Goal: Task Accomplishment & Management: Use online tool/utility

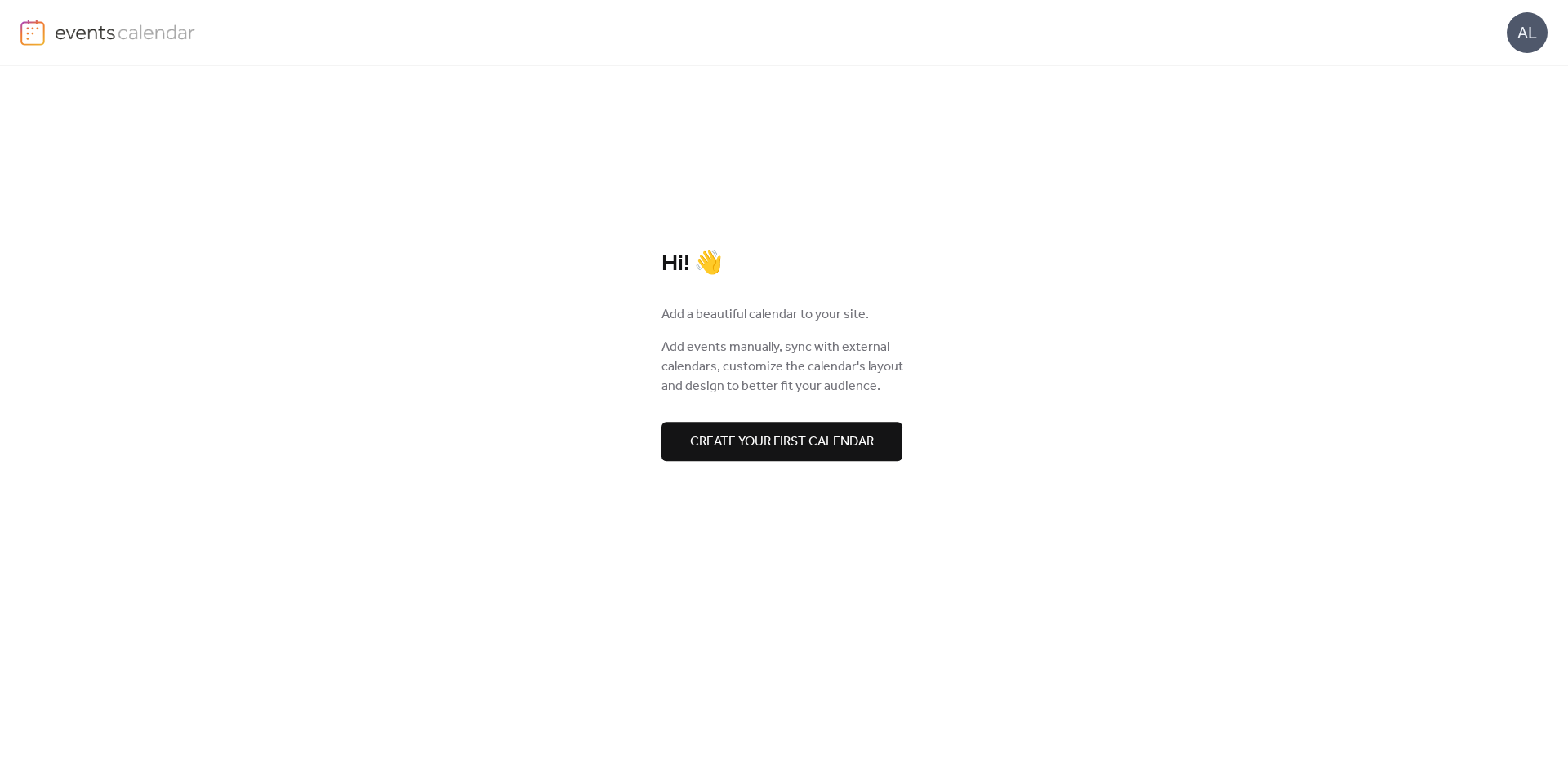
click at [801, 451] on span "Create your first calendar" at bounding box center [781, 442] width 183 height 20
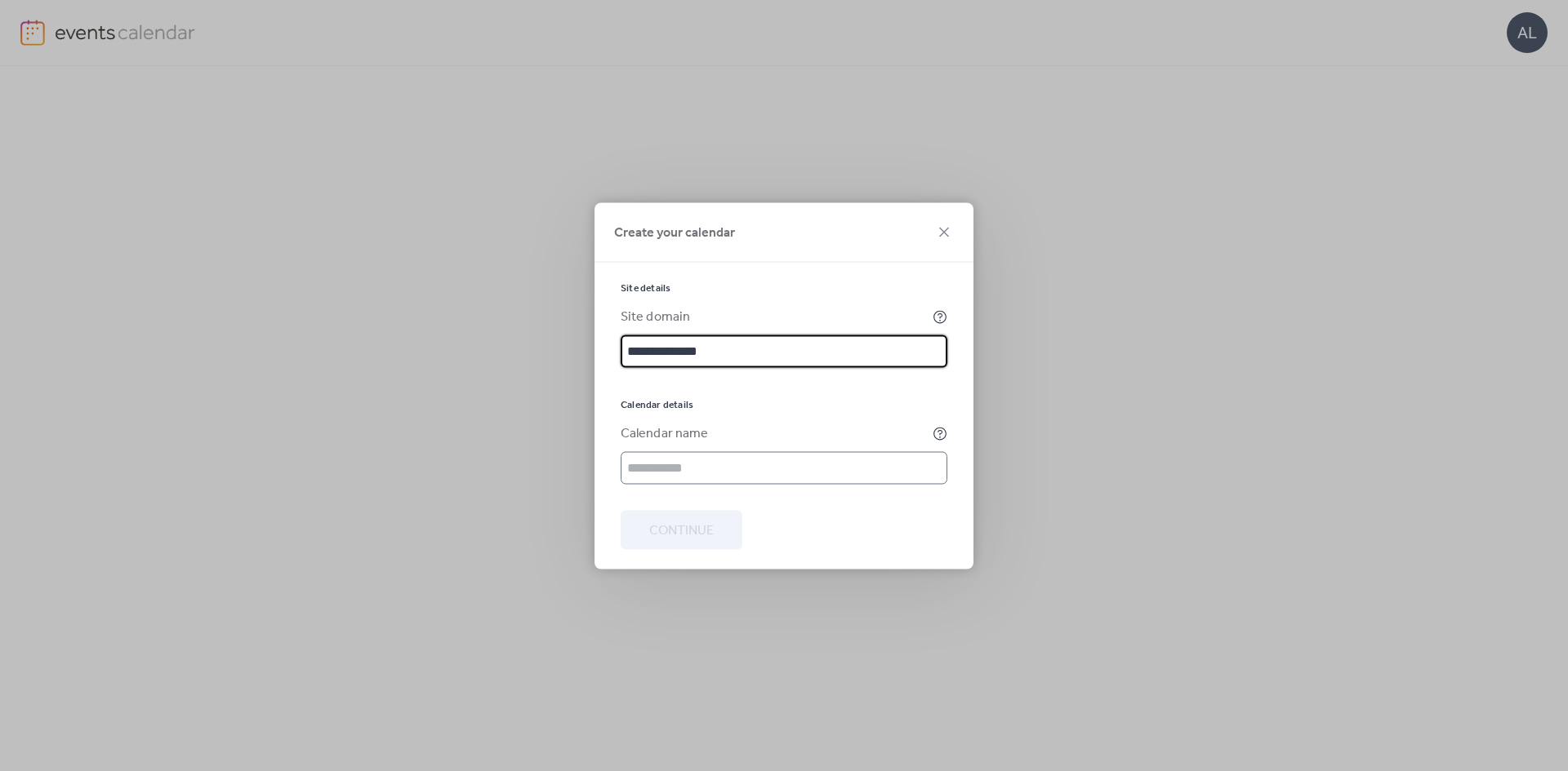
type input "**********"
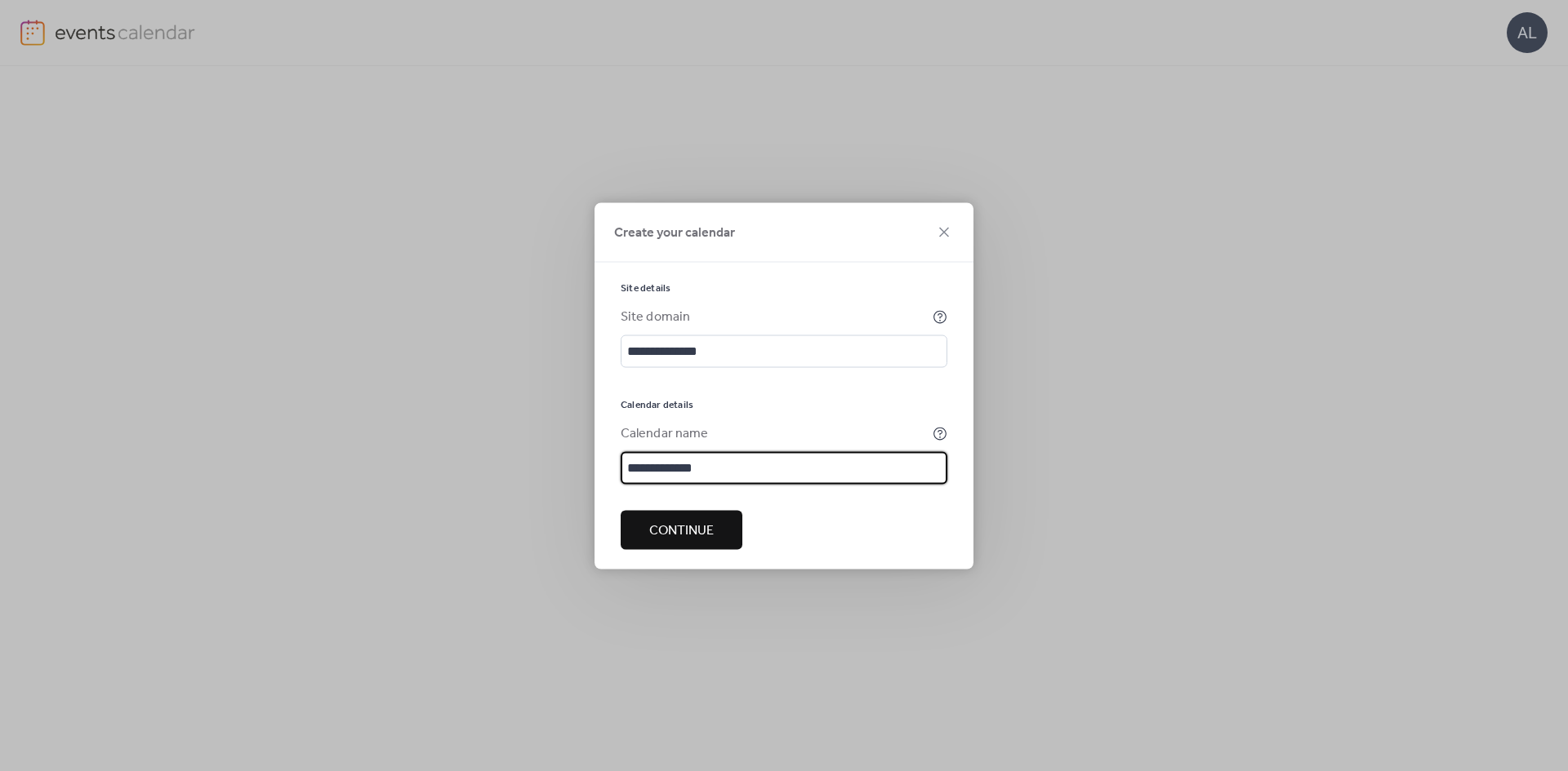
type input "**********"
click at [714, 523] on button "Continue" at bounding box center [681, 530] width 121 height 39
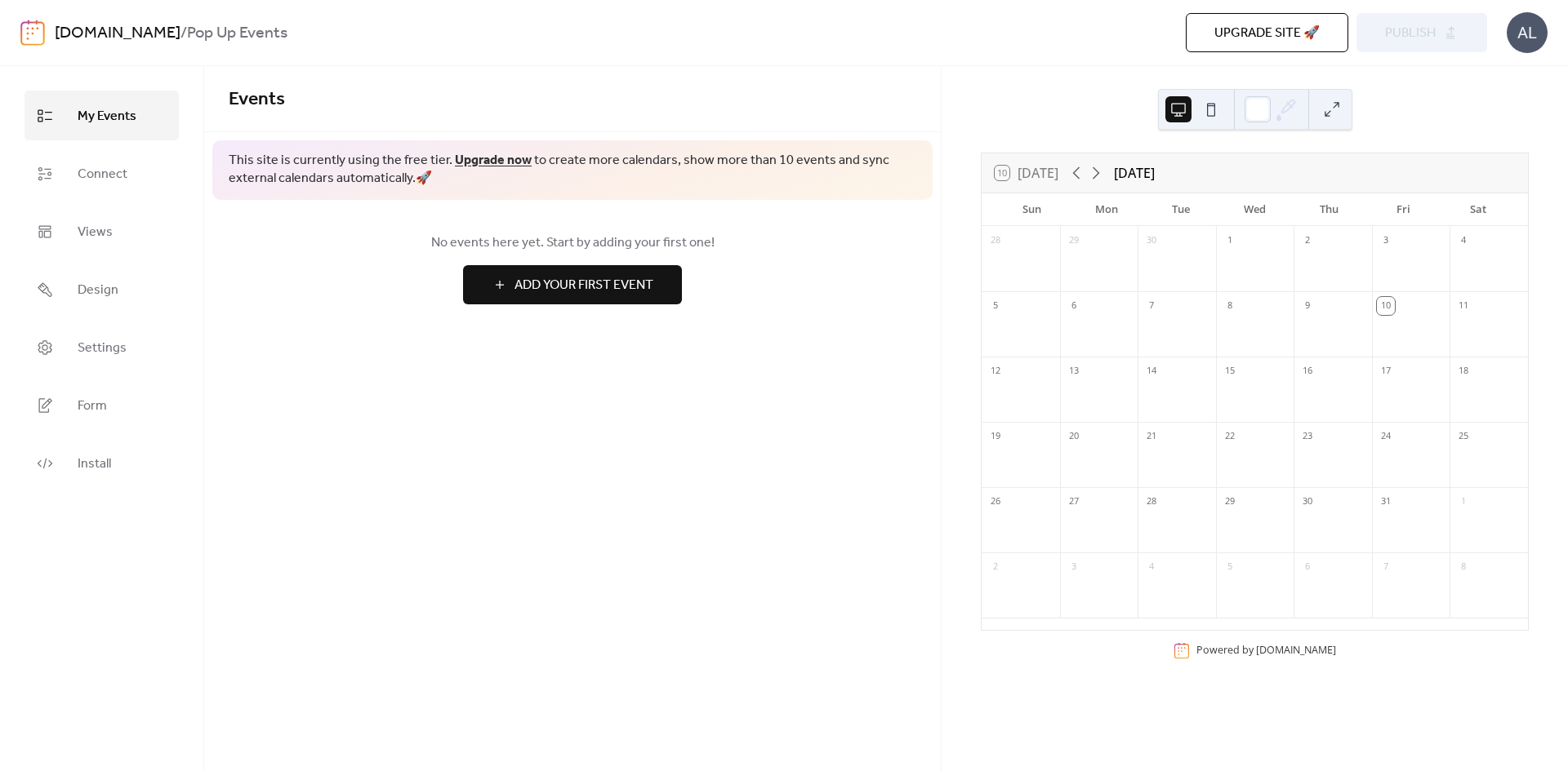
drag, startPoint x: 1382, startPoint y: 312, endPoint x: 970, endPoint y: 315, distance: 412.0
click at [1382, 312] on div "10" at bounding box center [1385, 306] width 18 height 18
click at [561, 295] on span "Add Your First Event" at bounding box center [584, 285] width 138 height 20
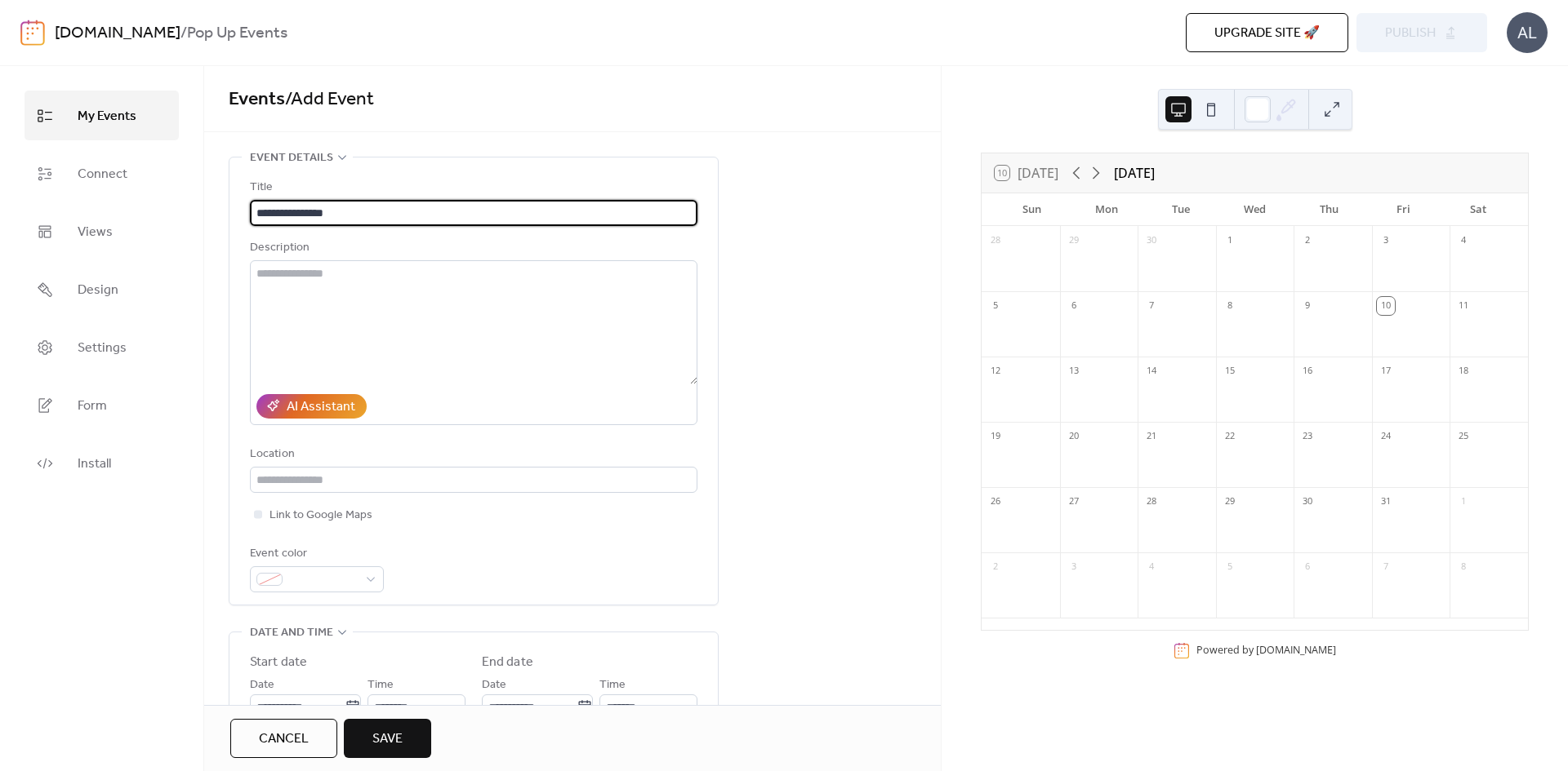
type input "**********"
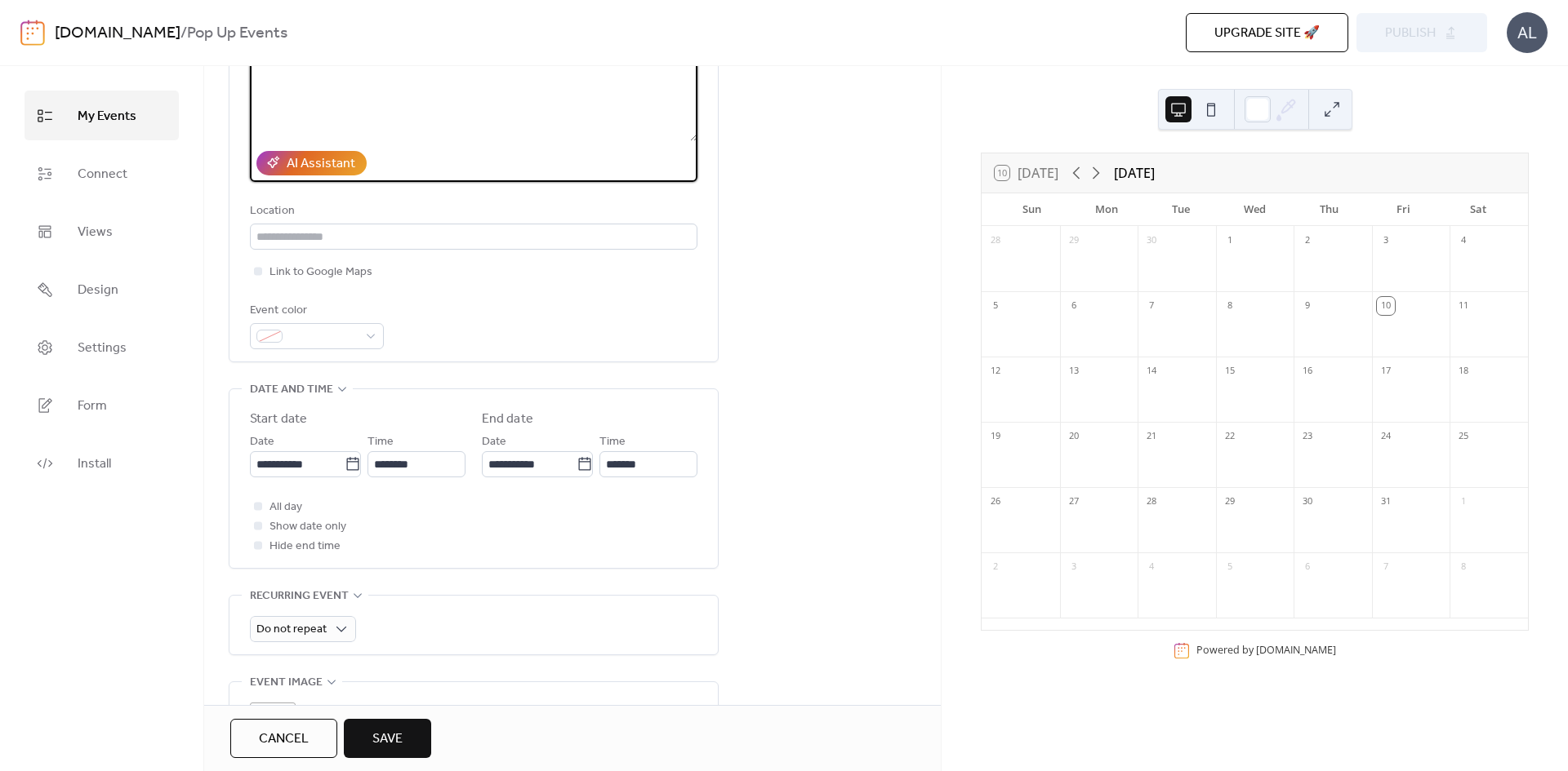
scroll to position [245, 0]
click at [350, 343] on span at bounding box center [323, 335] width 69 height 20
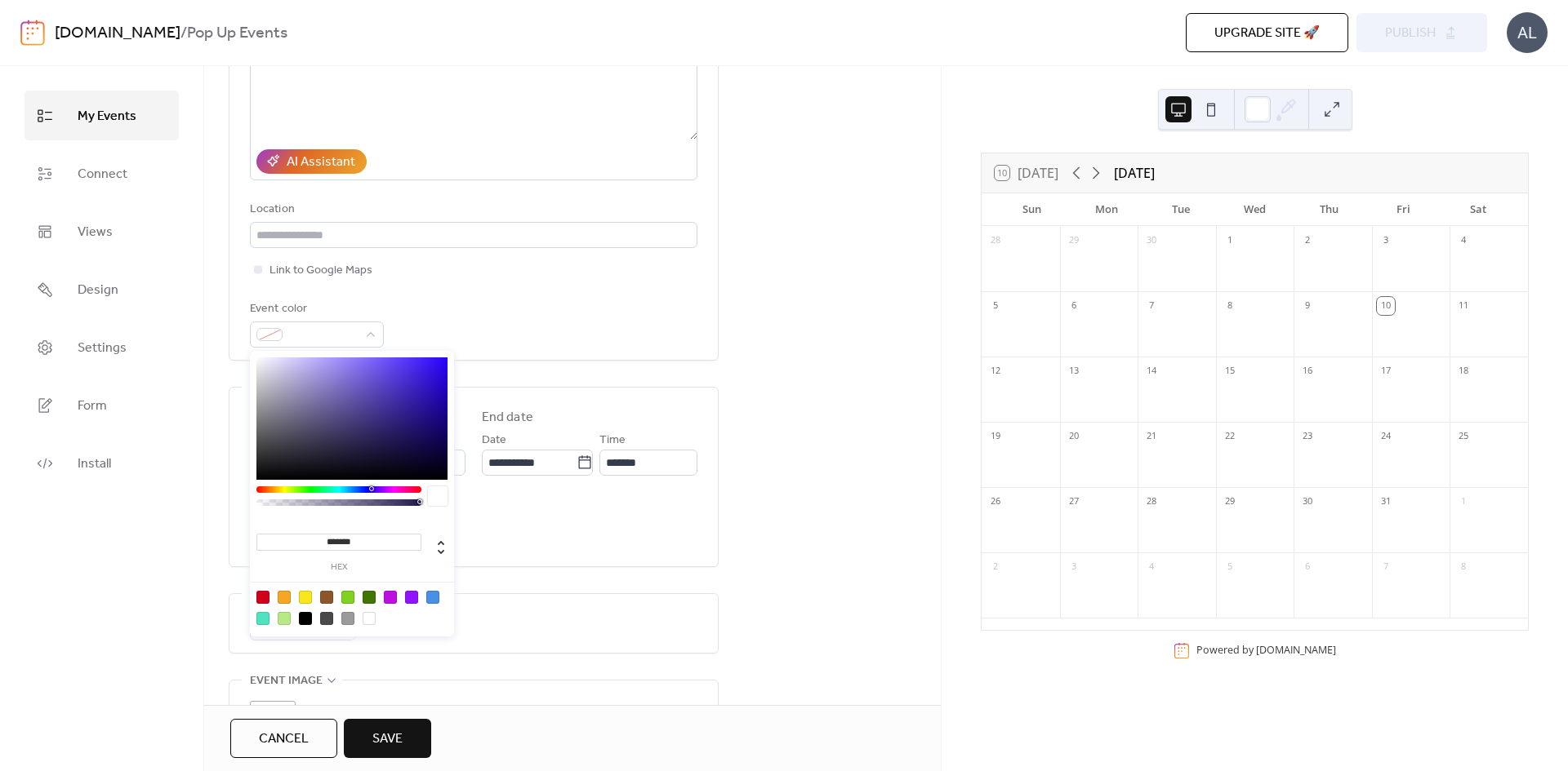
click at [305, 599] on div at bounding box center [305, 597] width 13 height 13
type input "*******"
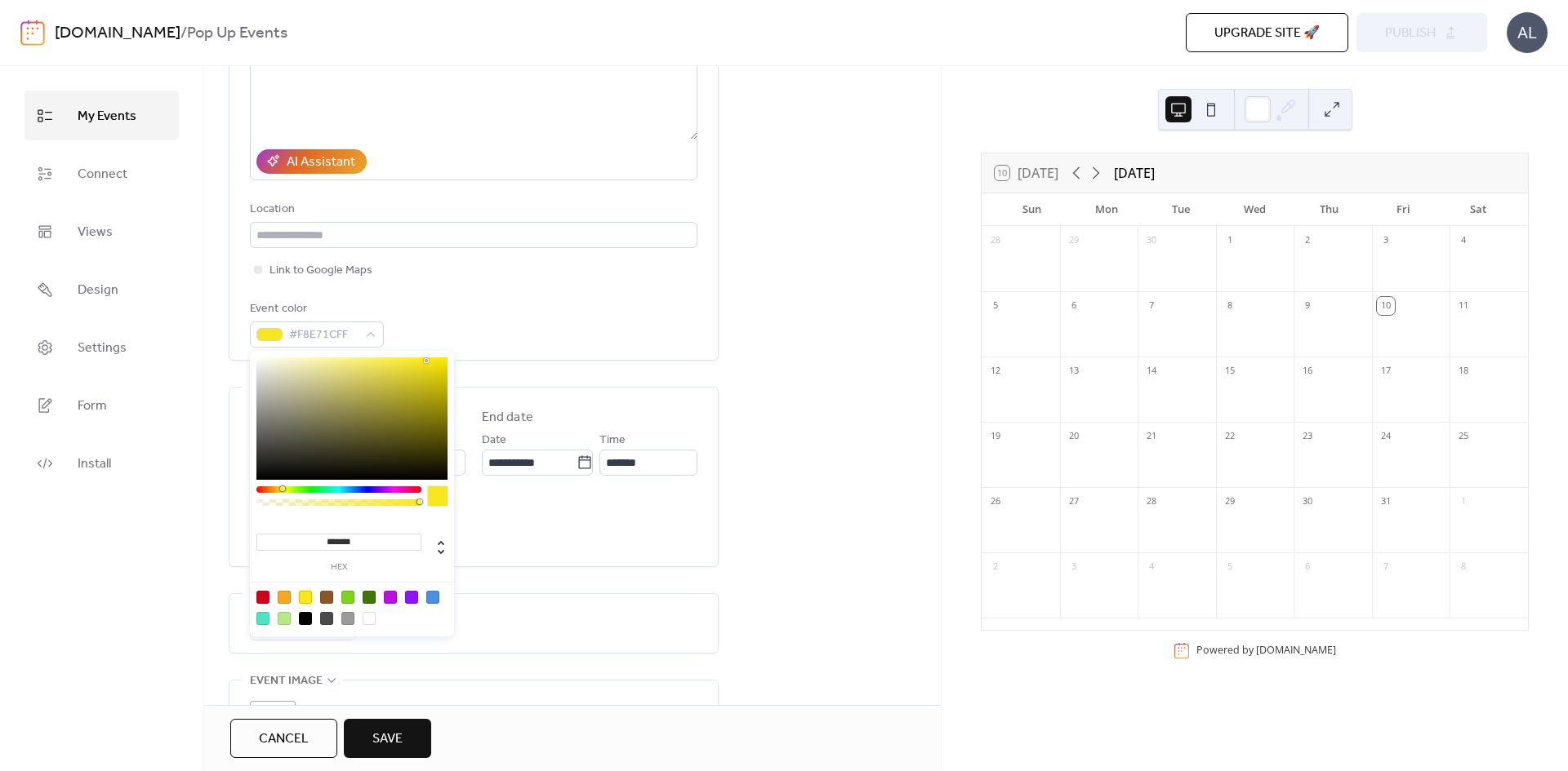
click at [852, 393] on div "**********" at bounding box center [572, 437] width 736 height 1052
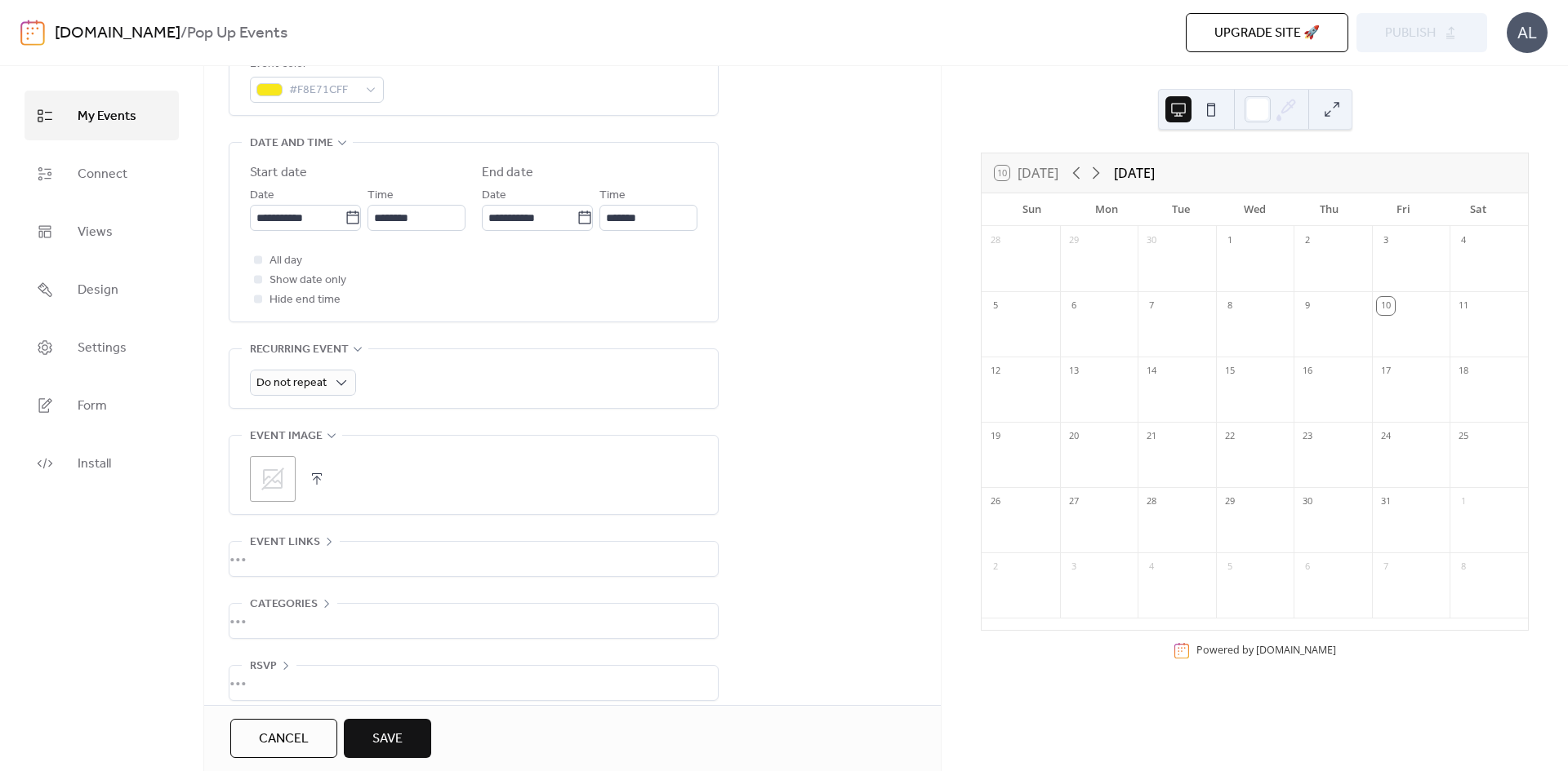
scroll to position [507, 0]
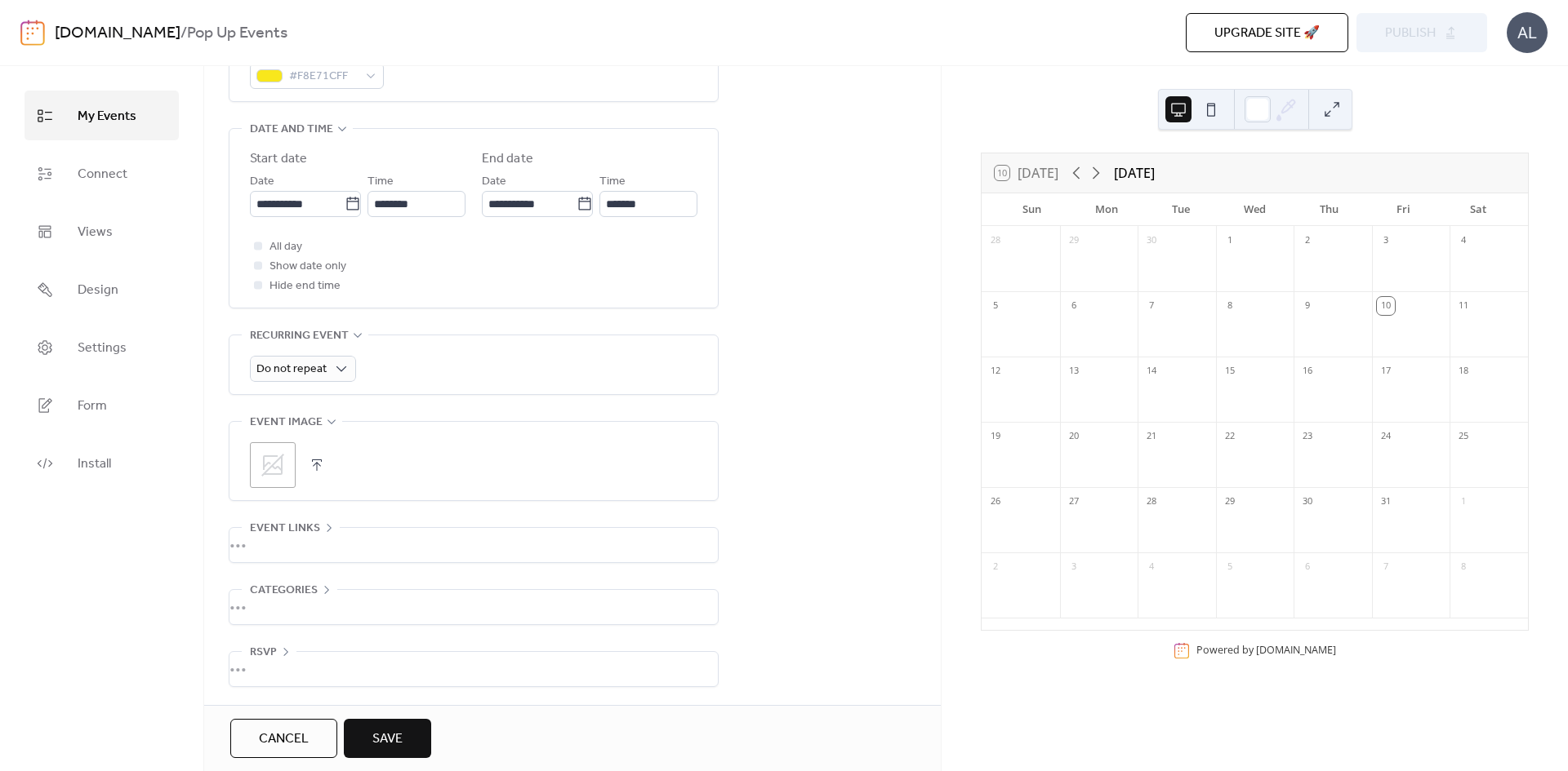
click at [395, 724] on button "Save" at bounding box center [387, 739] width 87 height 39
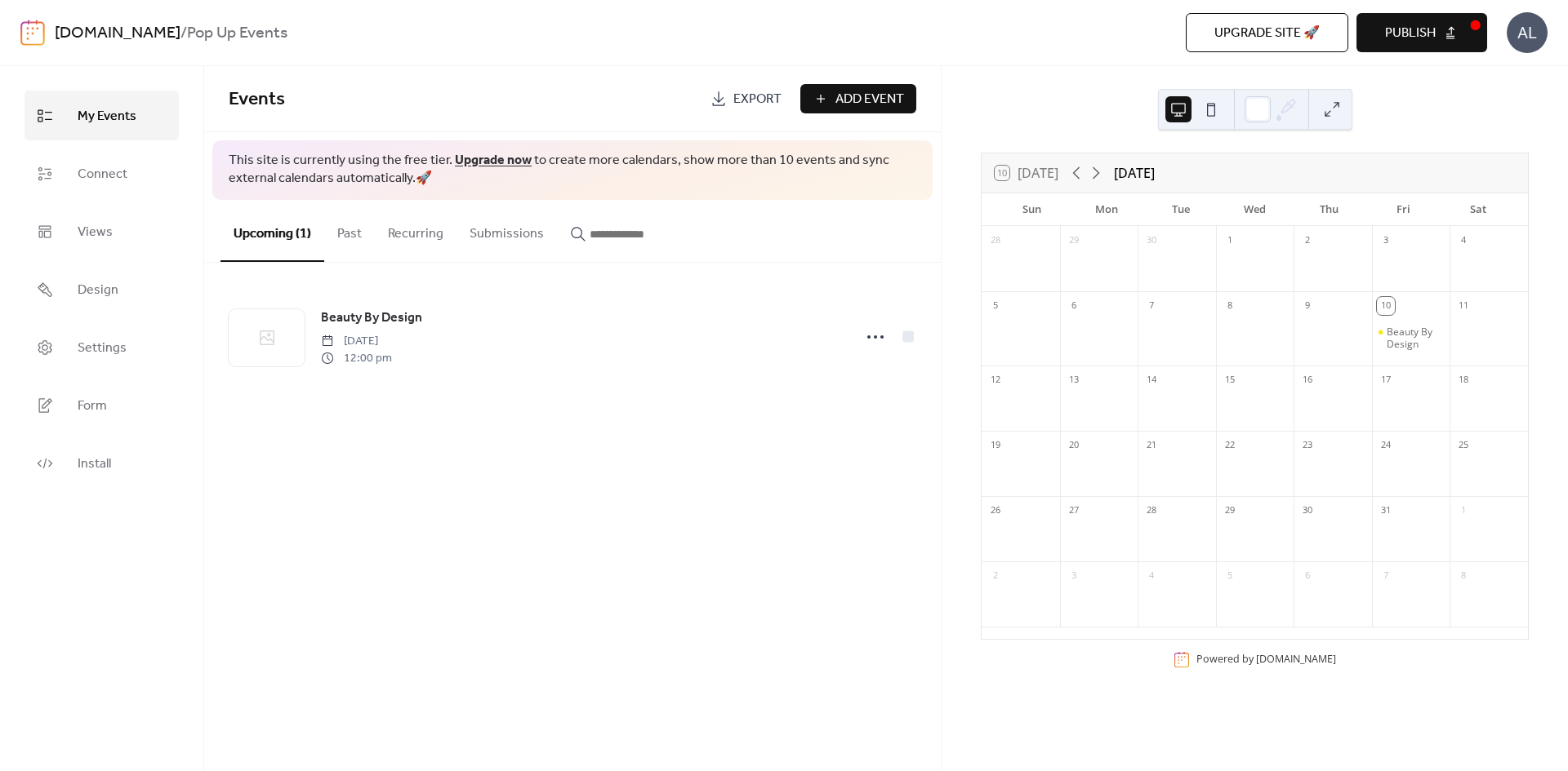
click at [1436, 31] on button "Publish" at bounding box center [1422, 32] width 131 height 39
click at [108, 411] on link "Form" at bounding box center [102, 405] width 155 height 50
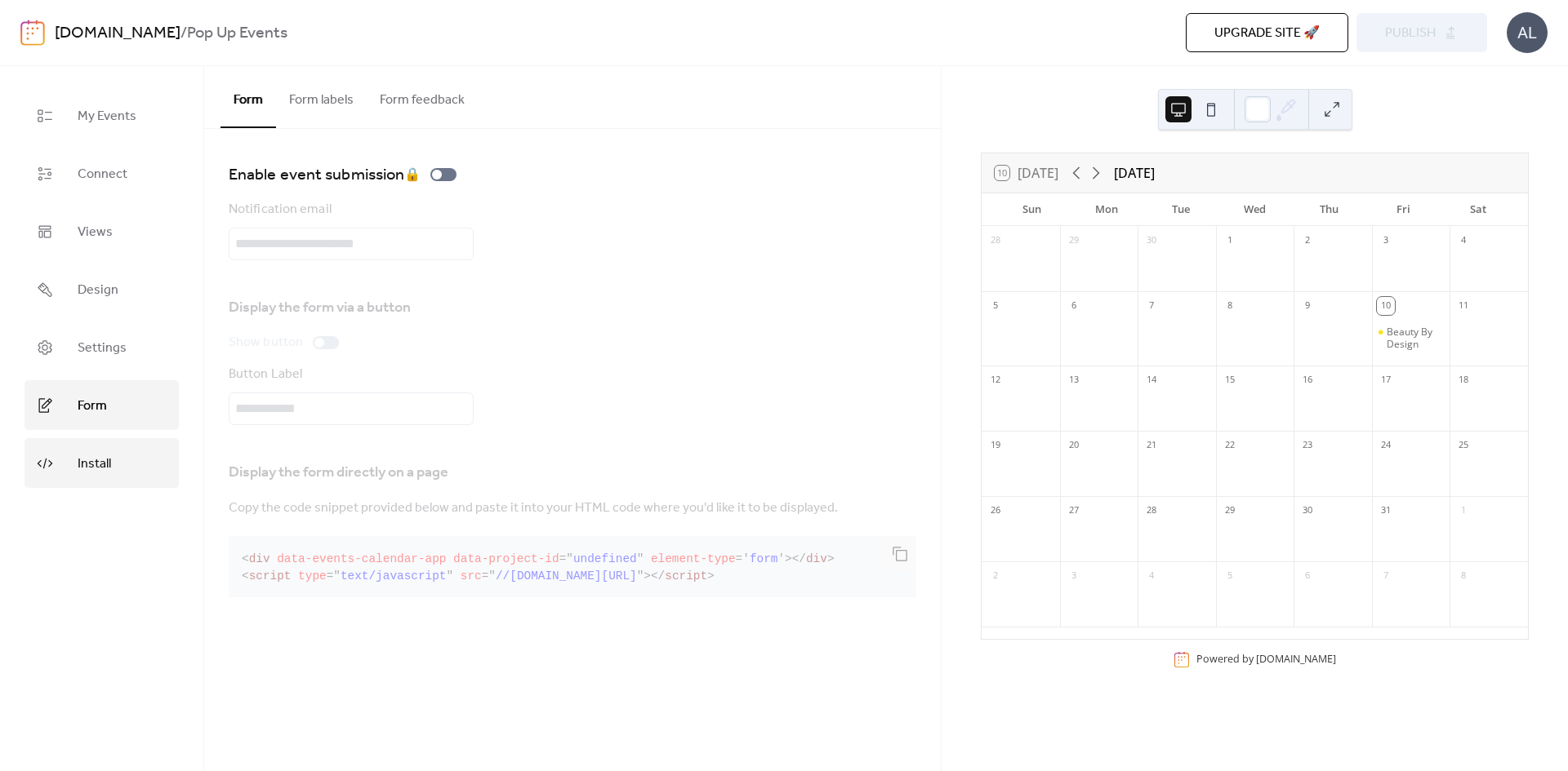
click at [102, 459] on span "Install" at bounding box center [93, 464] width 33 height 25
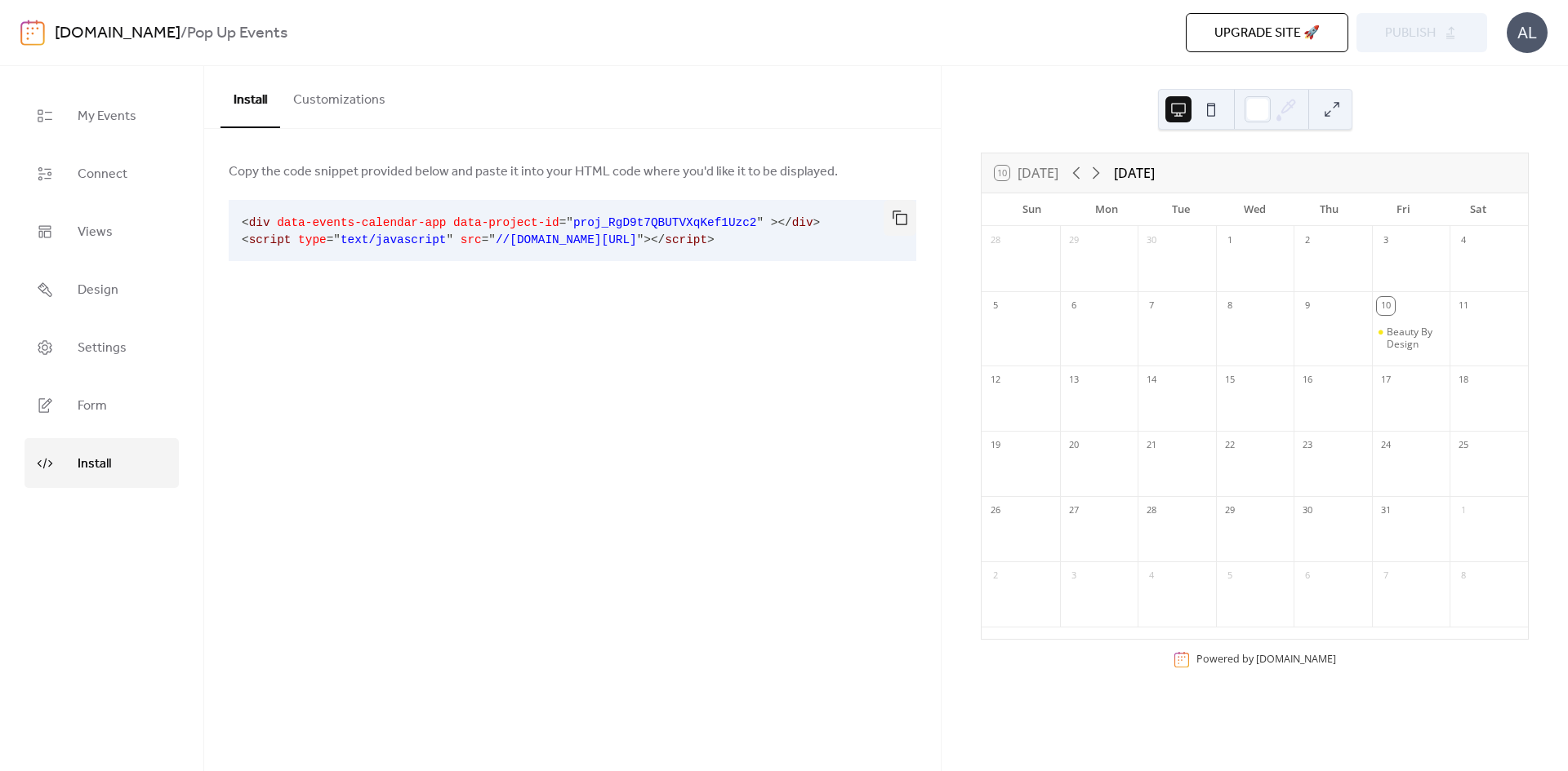
click at [516, 227] on span "data-project-id" at bounding box center [506, 222] width 106 height 13
click at [778, 240] on pre "< div data-events-calendar-app data-project-id = " proj_RgD9t7QBUTVXqKef1Uzc2 "…" at bounding box center [559, 231] width 662 height 61
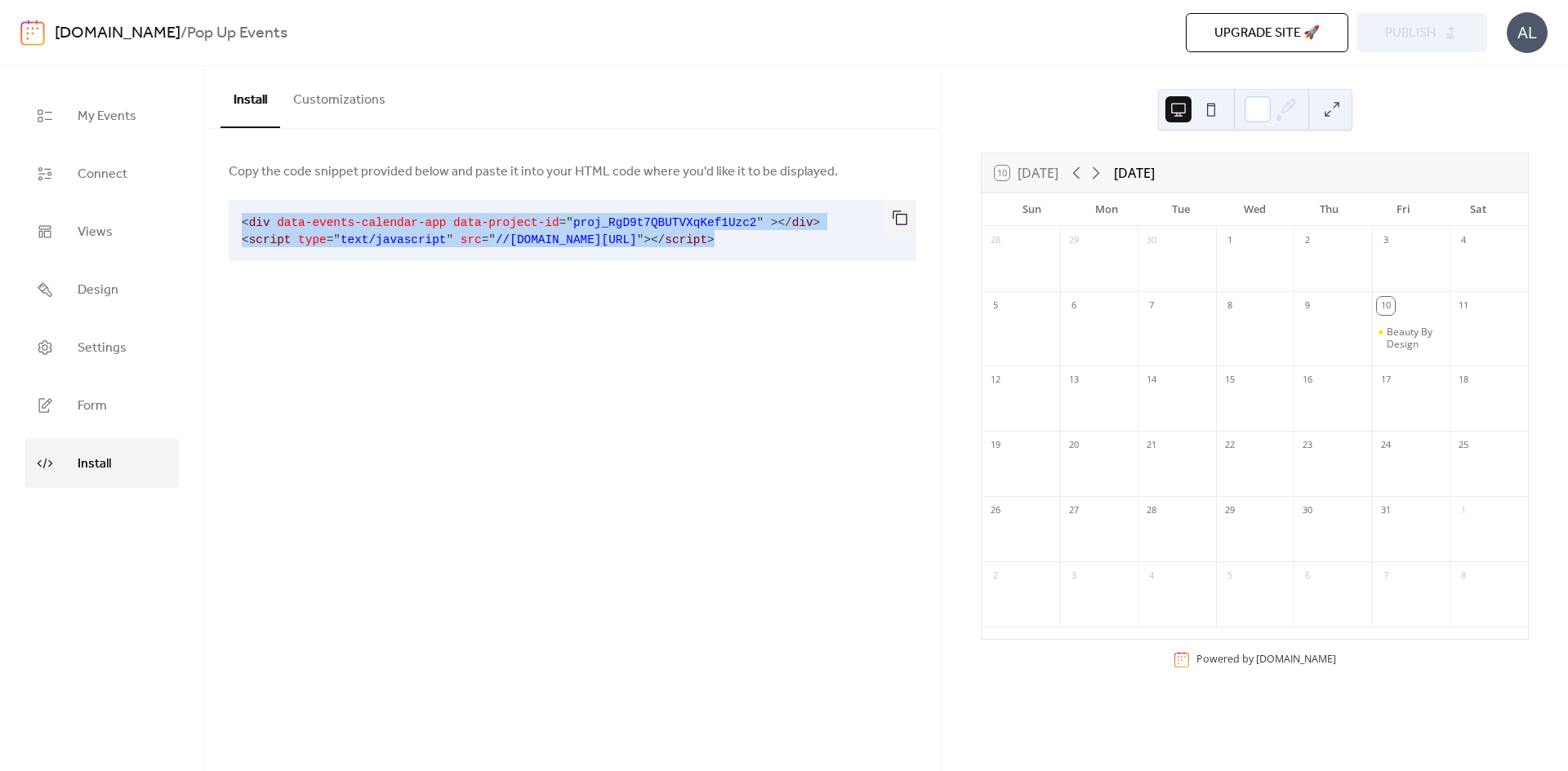
drag, startPoint x: 791, startPoint y: 238, endPoint x: 223, endPoint y: 221, distance: 568.3
click at [223, 221] on div "Copy the code snippet provided below and paste it into your HTML code where you…" at bounding box center [572, 228] width 736 height 198
copy code "< div data-events-calendar-app data-project-id = " proj_RgD9t7QBUTVXqKef1Uzc2 "…"
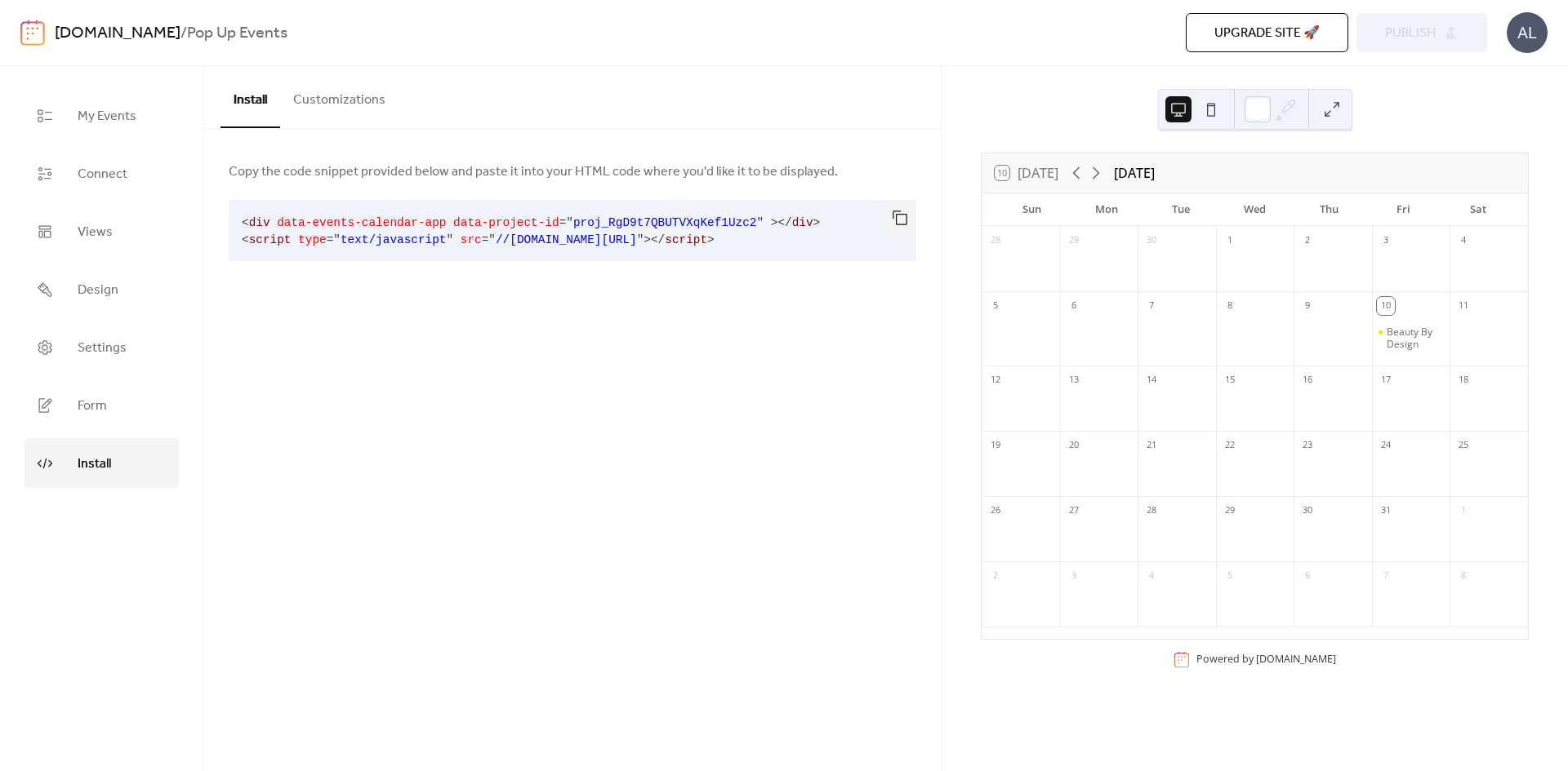
click at [803, 371] on div "Install Customizations Copy the code snippet provided below and paste it into y…" at bounding box center [572, 419] width 736 height 706
click at [97, 126] on span "My Events" at bounding box center [106, 116] width 59 height 25
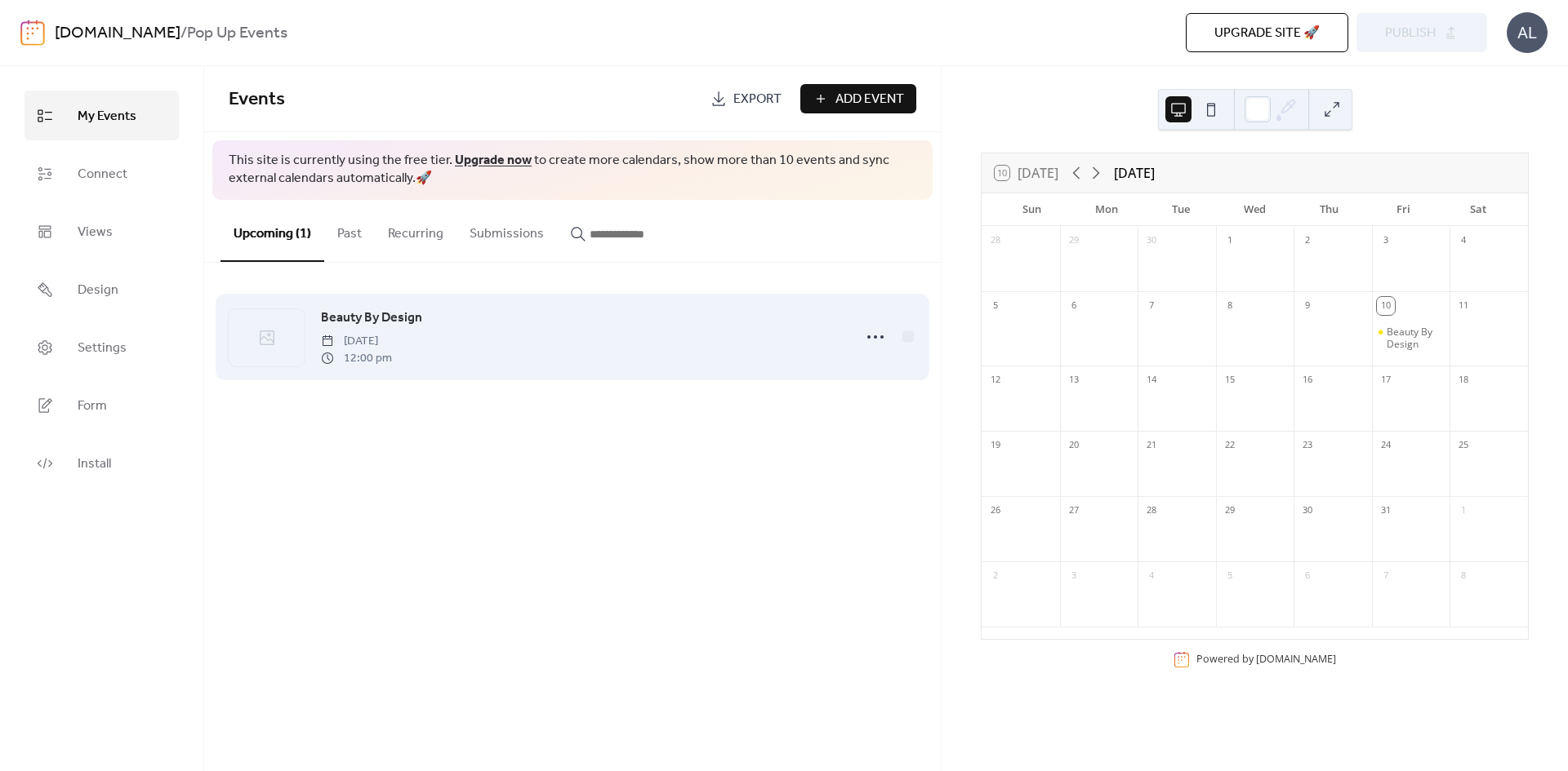
click at [392, 348] on span "[DATE]" at bounding box center [357, 341] width 71 height 17
click at [364, 312] on span "Beauty By Design" at bounding box center [371, 318] width 101 height 20
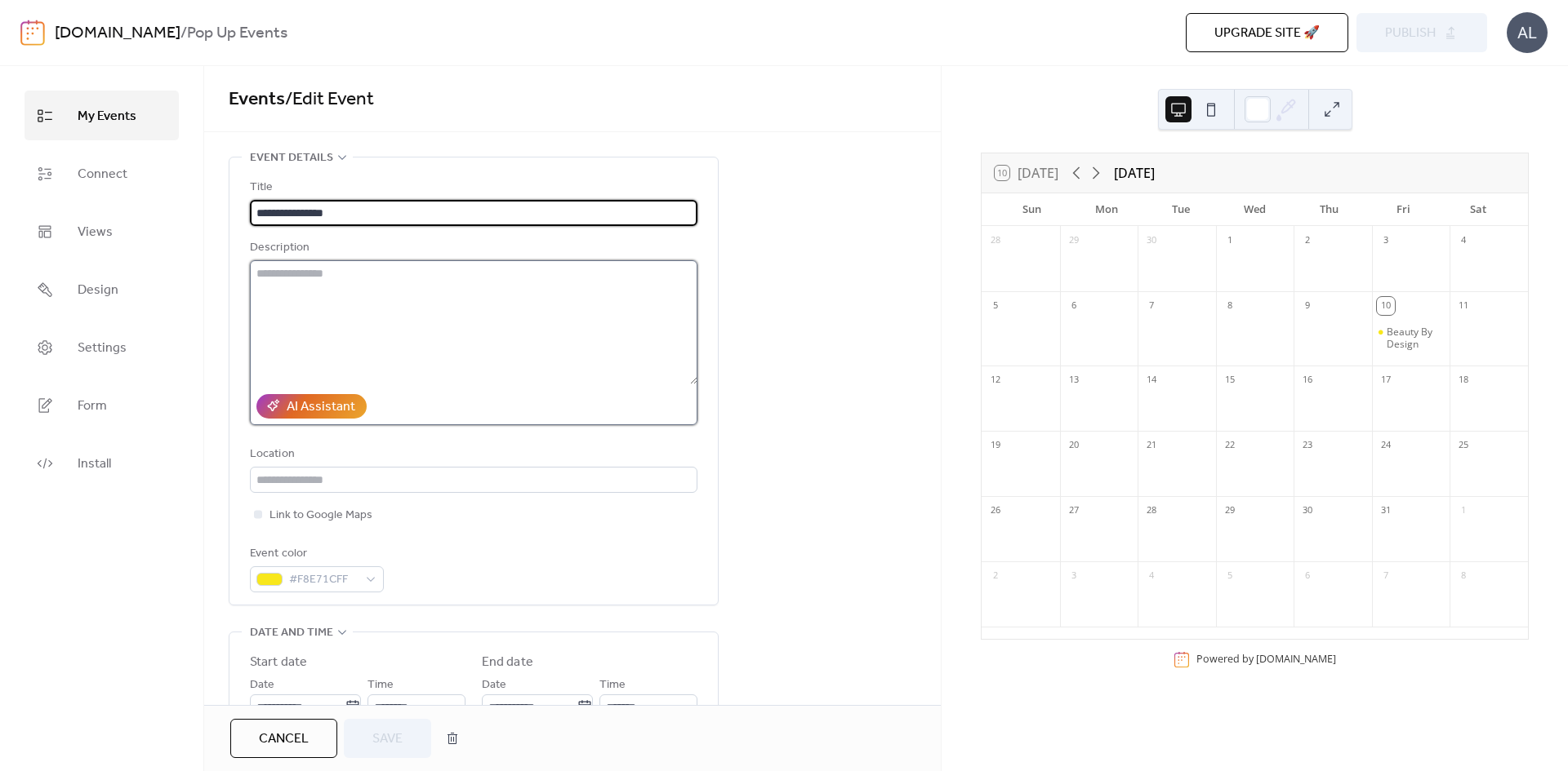
click at [431, 288] on textarea at bounding box center [473, 323] width 448 height 124
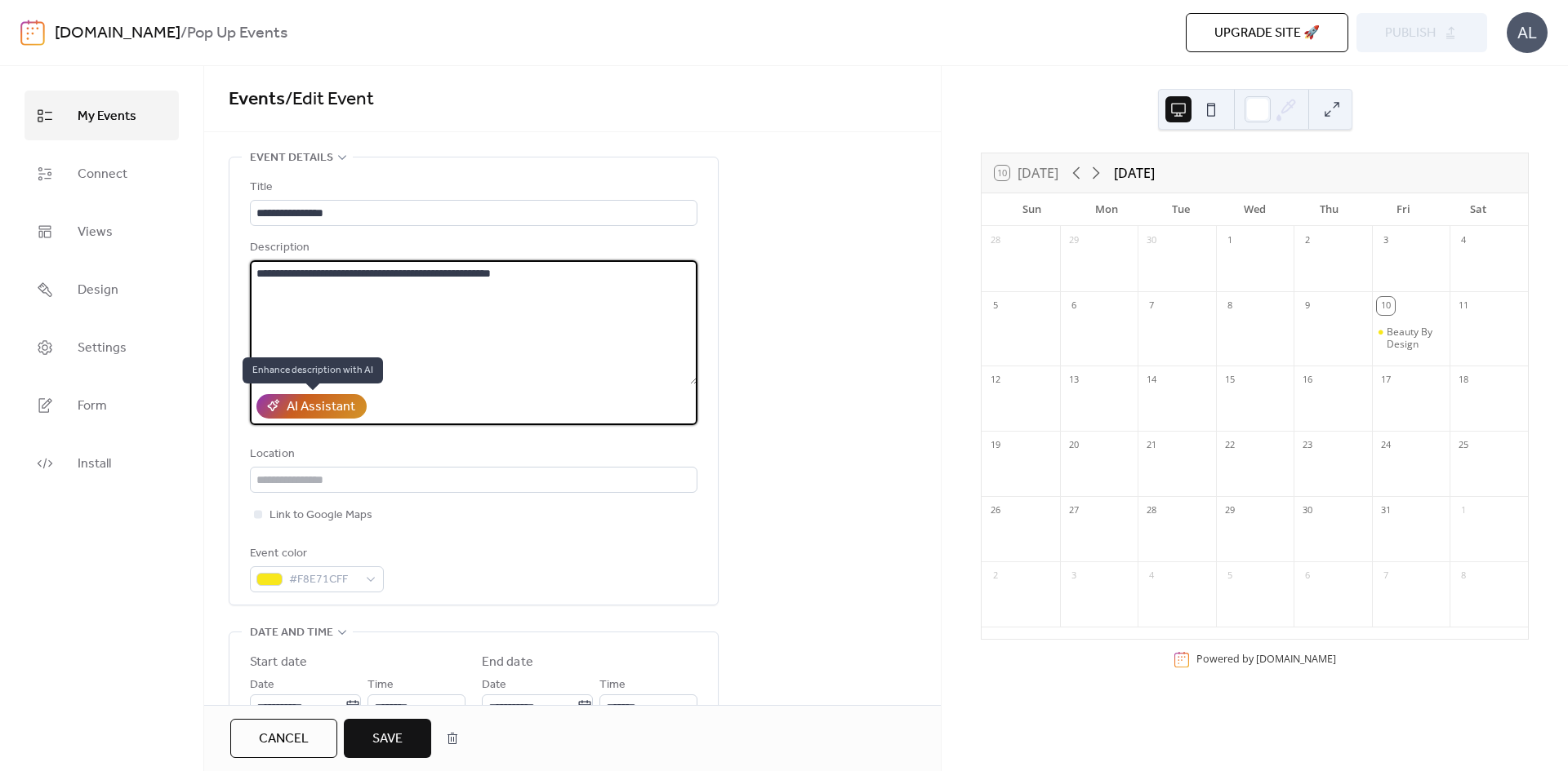
type textarea "**********"
click at [302, 411] on div "AI Assistant" at bounding box center [320, 407] width 69 height 20
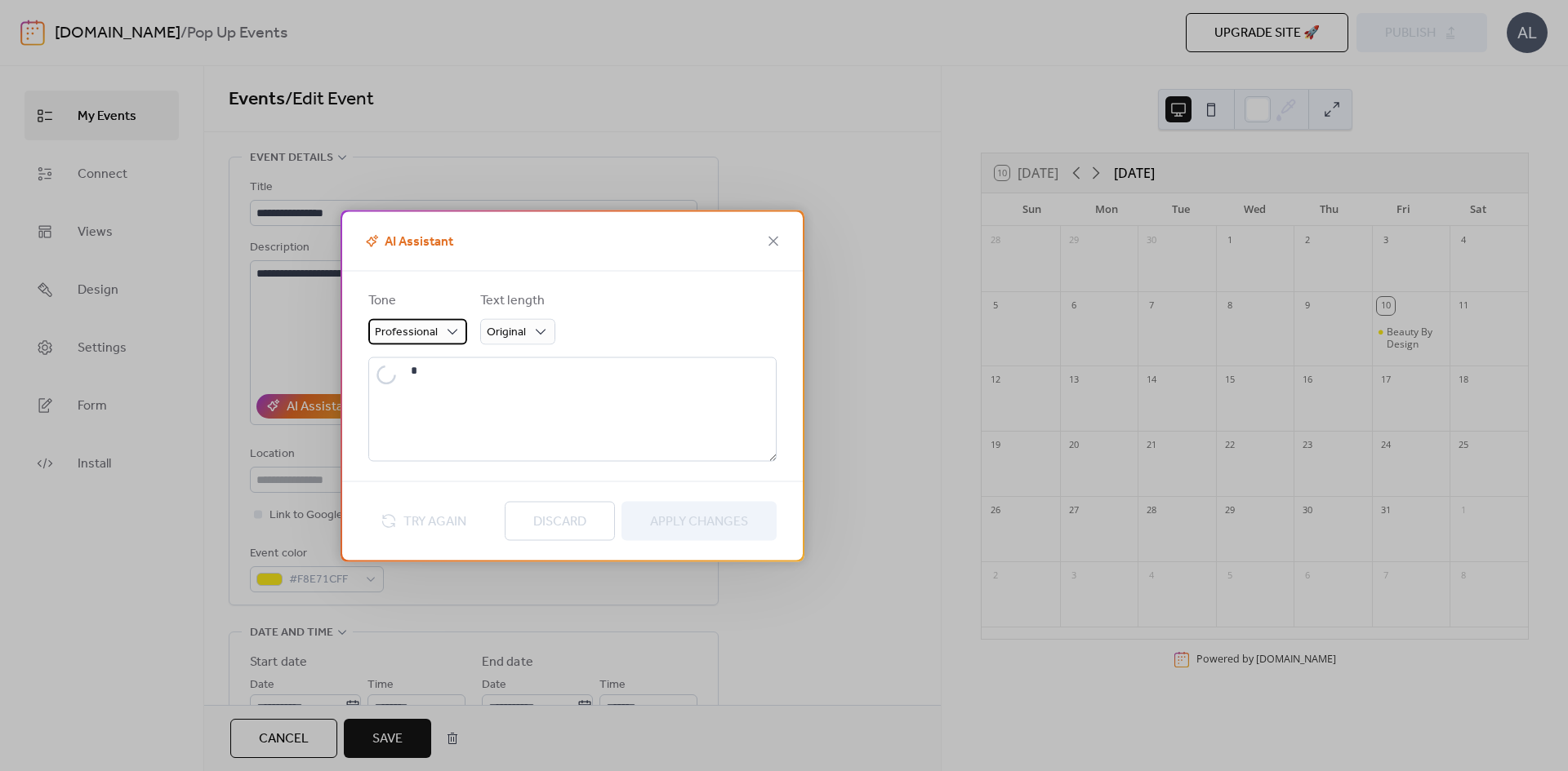
click at [422, 336] on span "Professional" at bounding box center [406, 332] width 63 height 22
type textarea "**********"
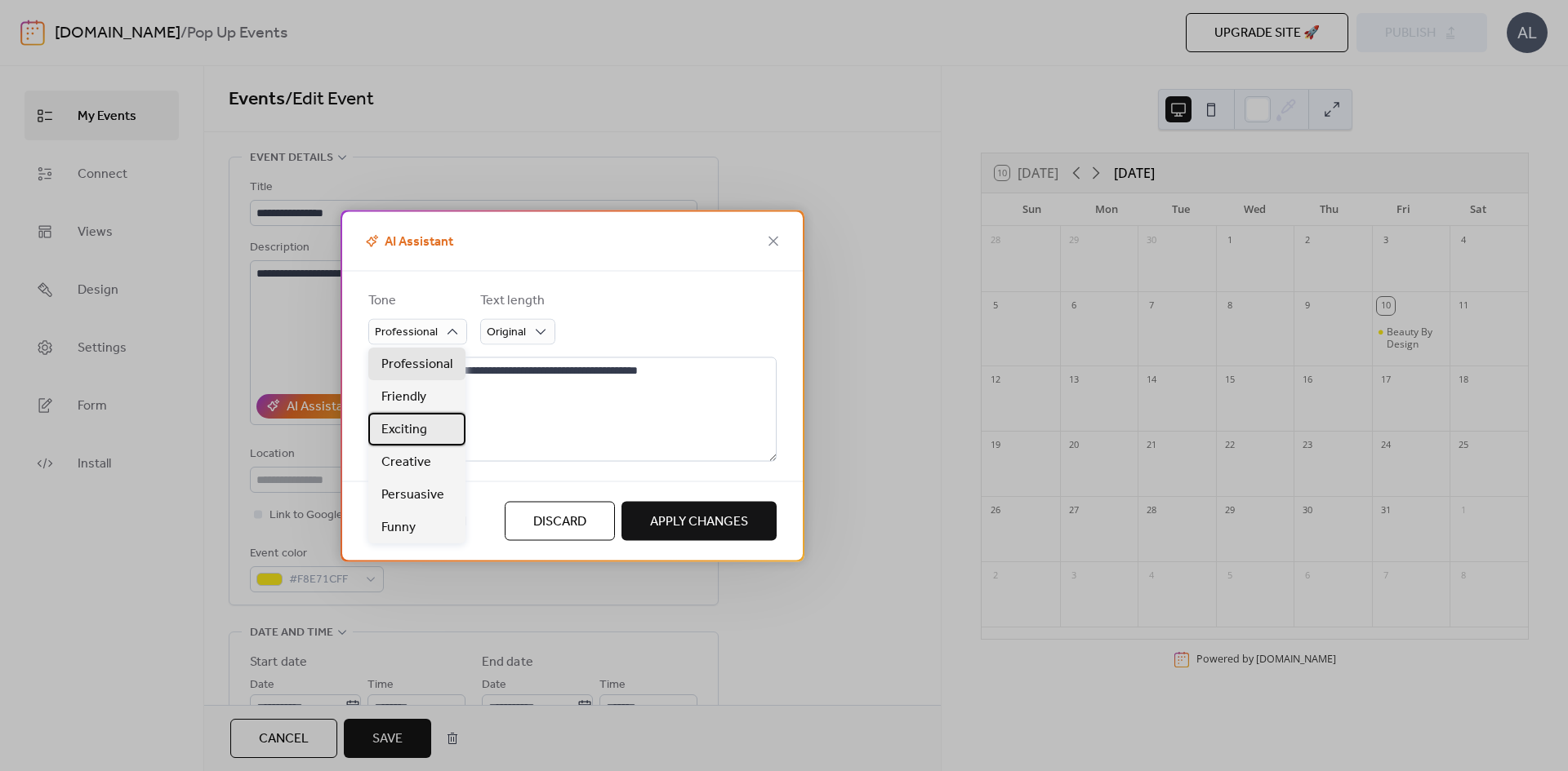
click at [415, 441] on div "Exciting" at bounding box center [417, 429] width 97 height 32
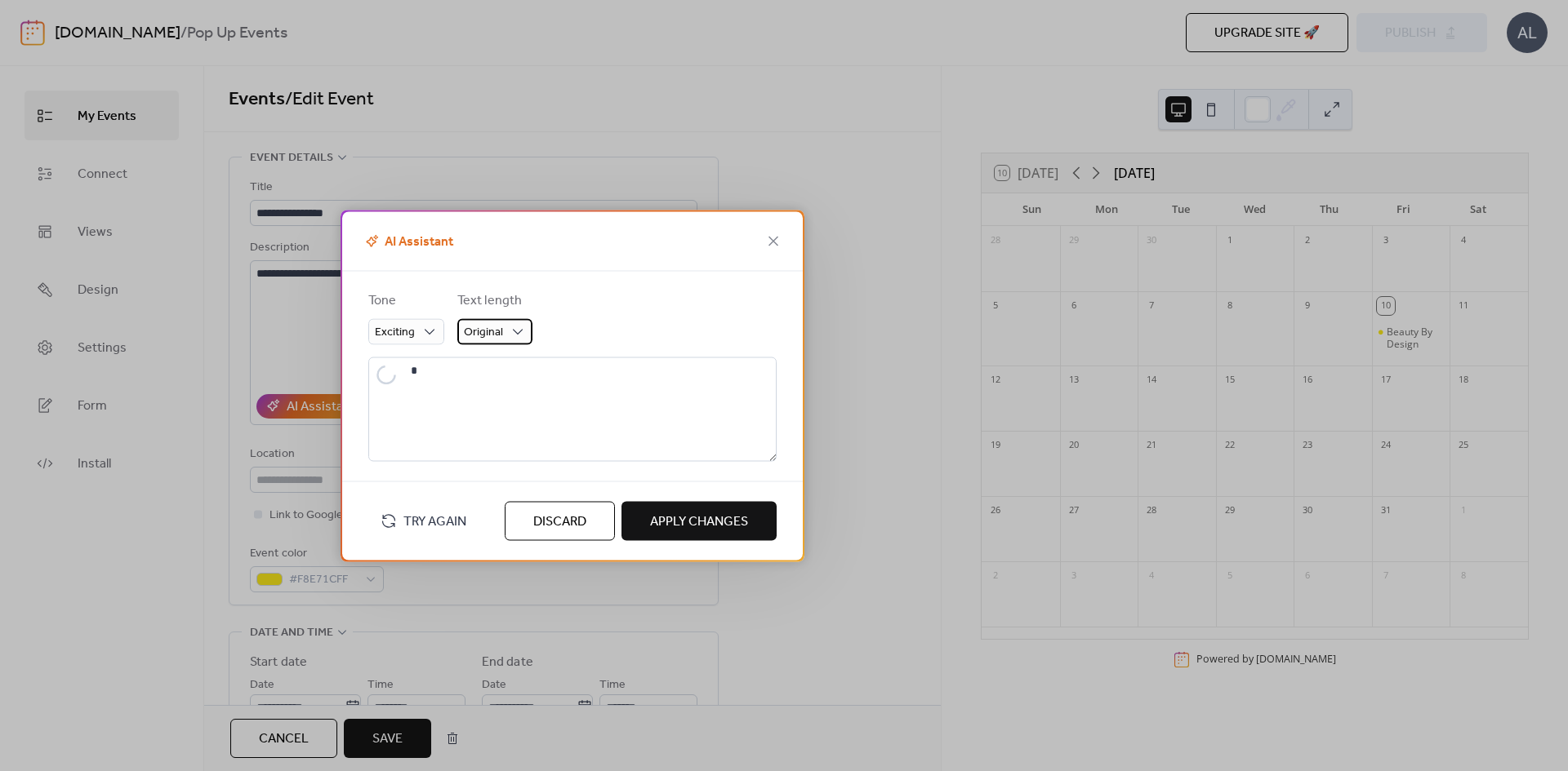
click at [496, 336] on span "Original" at bounding box center [483, 332] width 39 height 22
type textarea "**********"
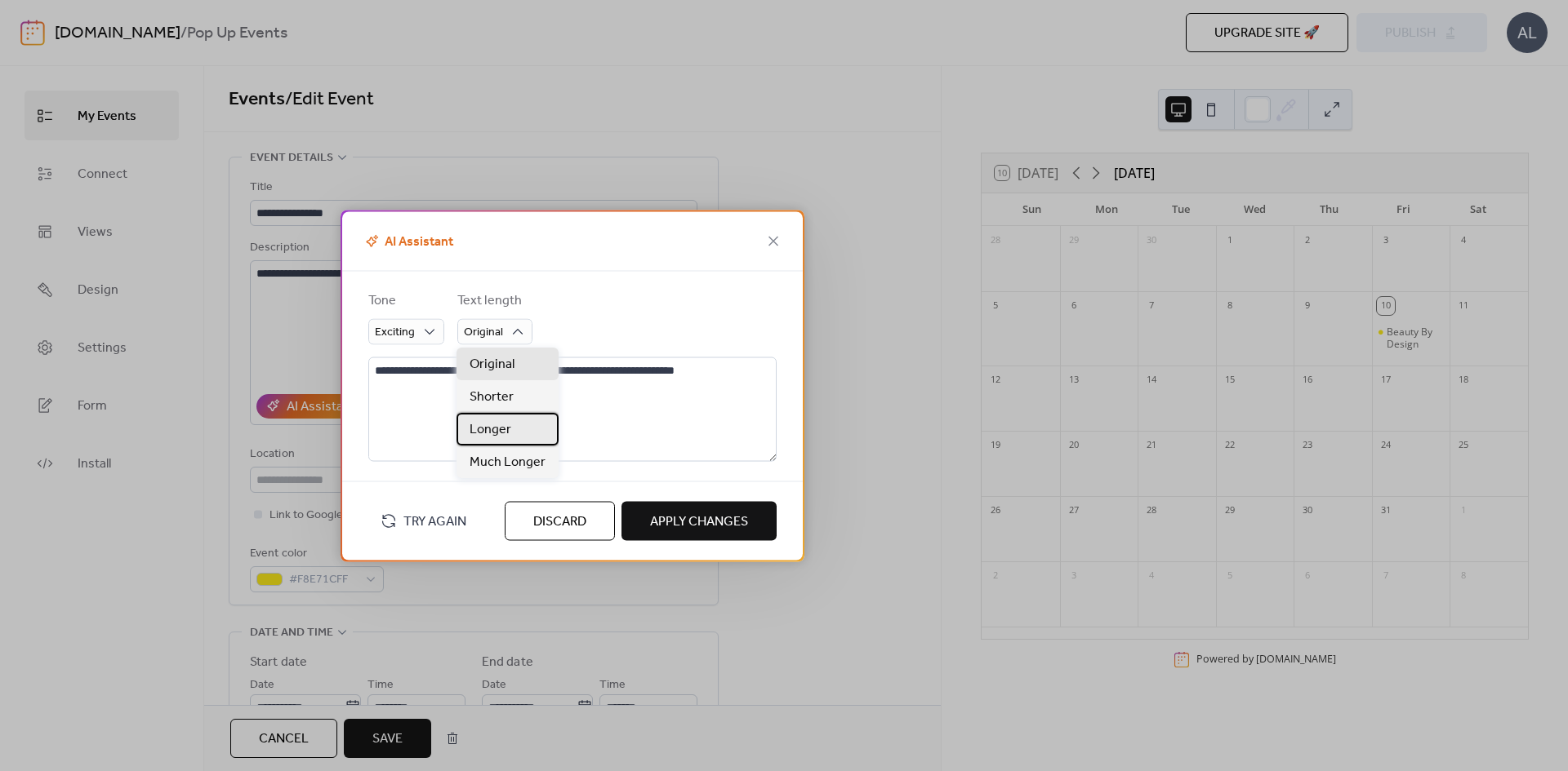
click at [519, 427] on div "Longer" at bounding box center [507, 429] width 102 height 32
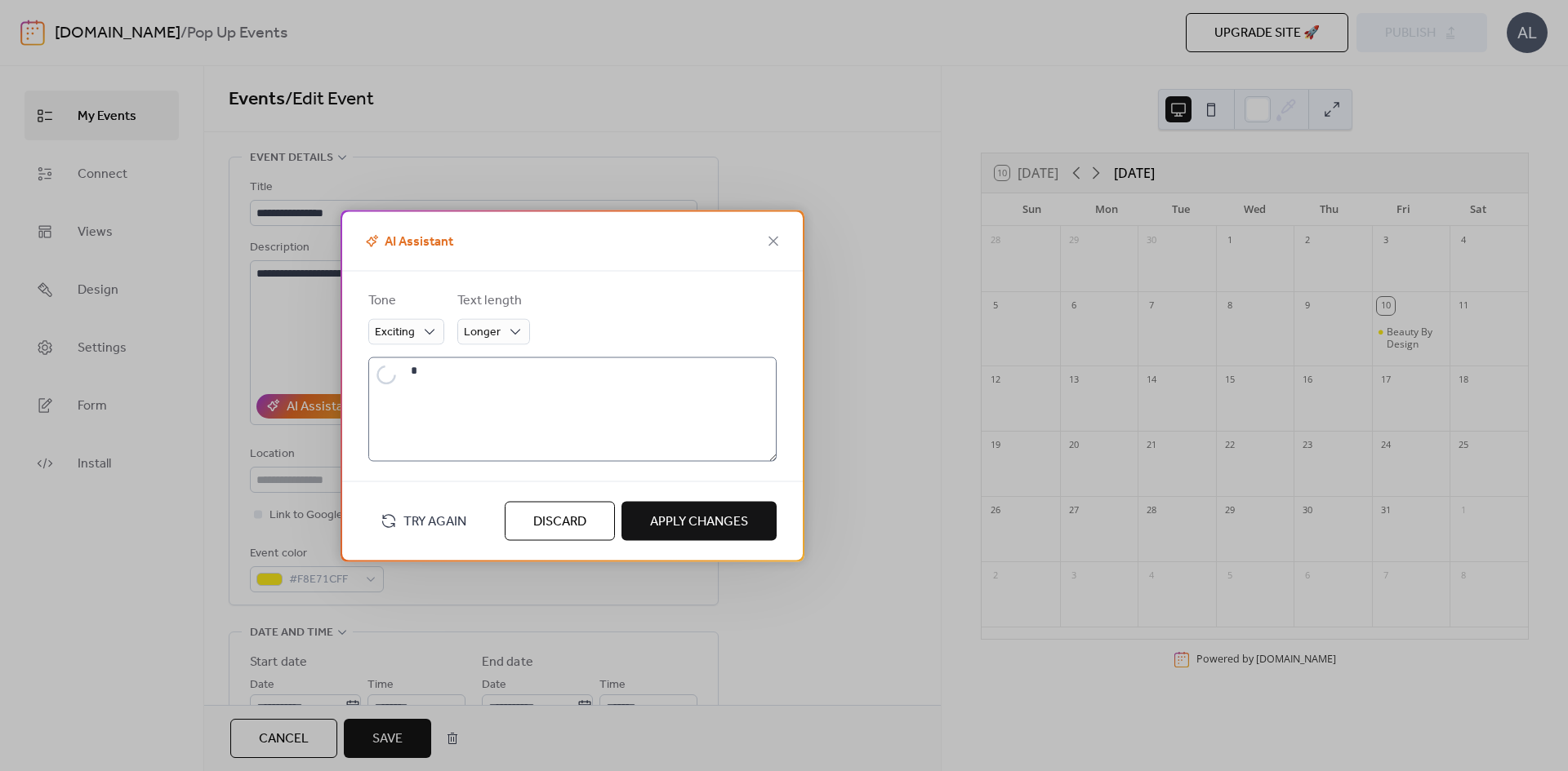
type textarea "**********"
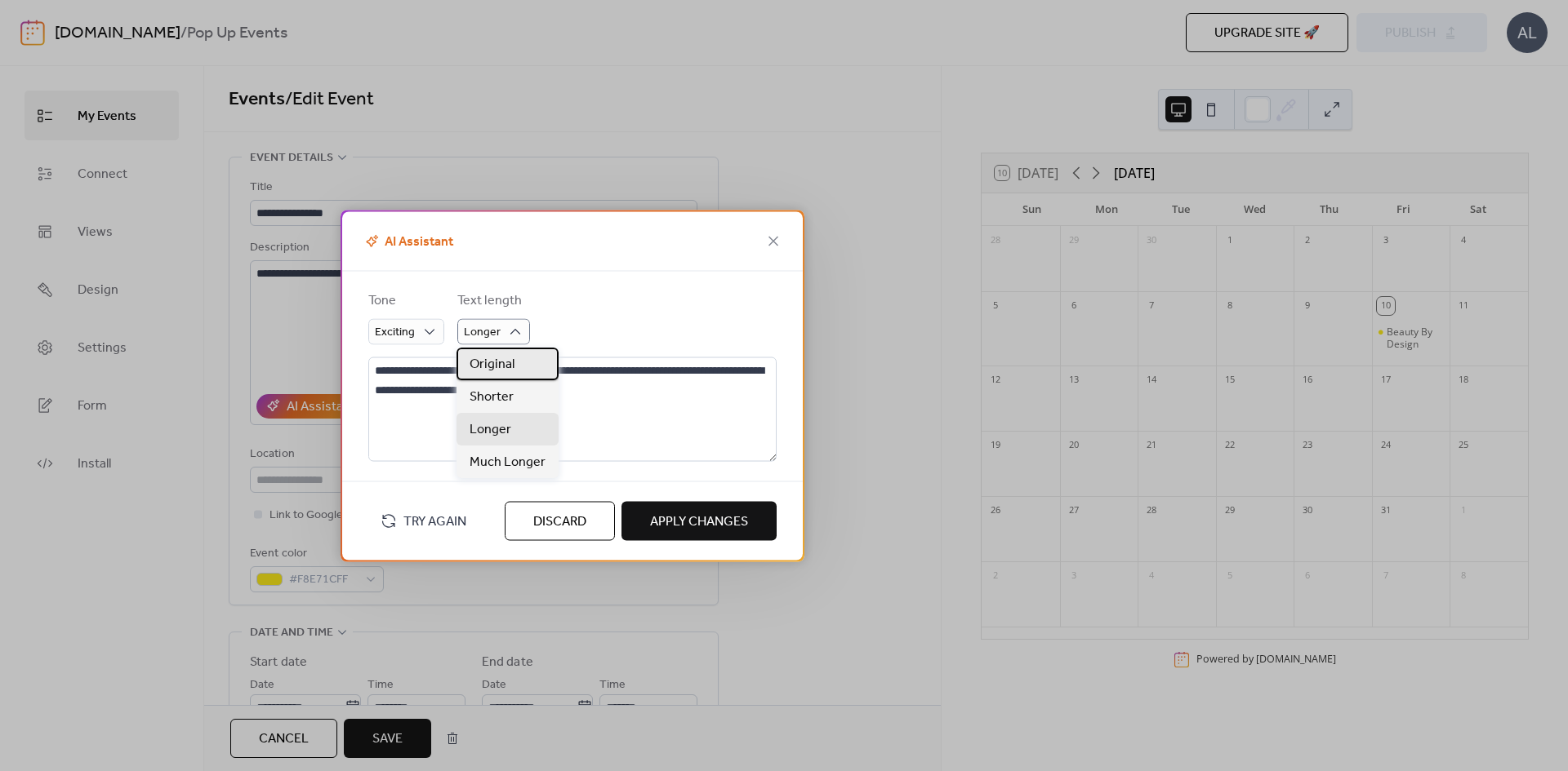
click at [510, 369] on span "Original" at bounding box center [492, 364] width 45 height 20
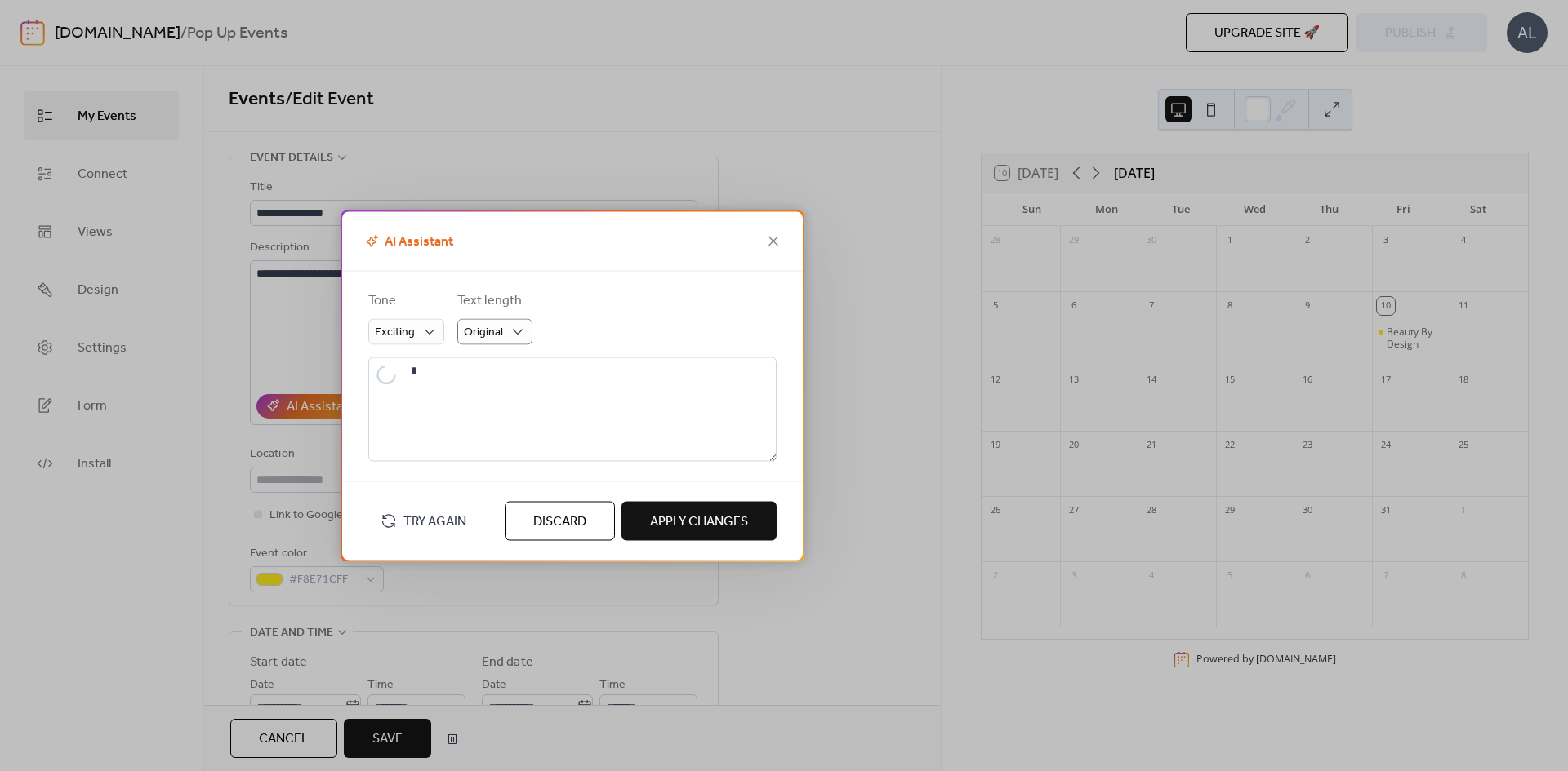
type textarea "**********"
click at [736, 536] on button "Apply Changes" at bounding box center [699, 521] width 155 height 39
type textarea "**********"
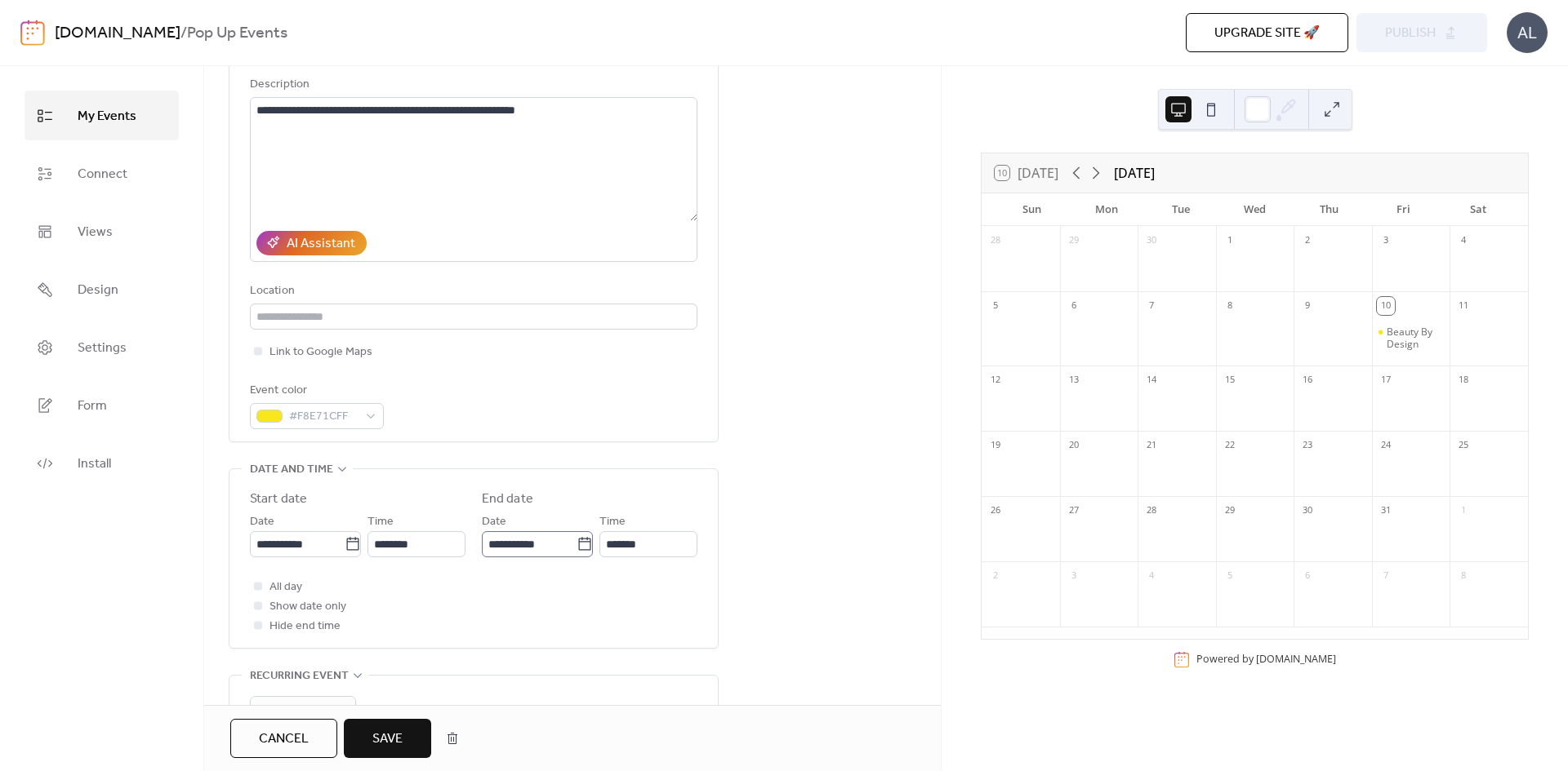
scroll to position [1, 0]
click at [346, 548] on icon at bounding box center [353, 544] width 16 height 16
click at [345, 548] on input "**********" at bounding box center [297, 544] width 95 height 26
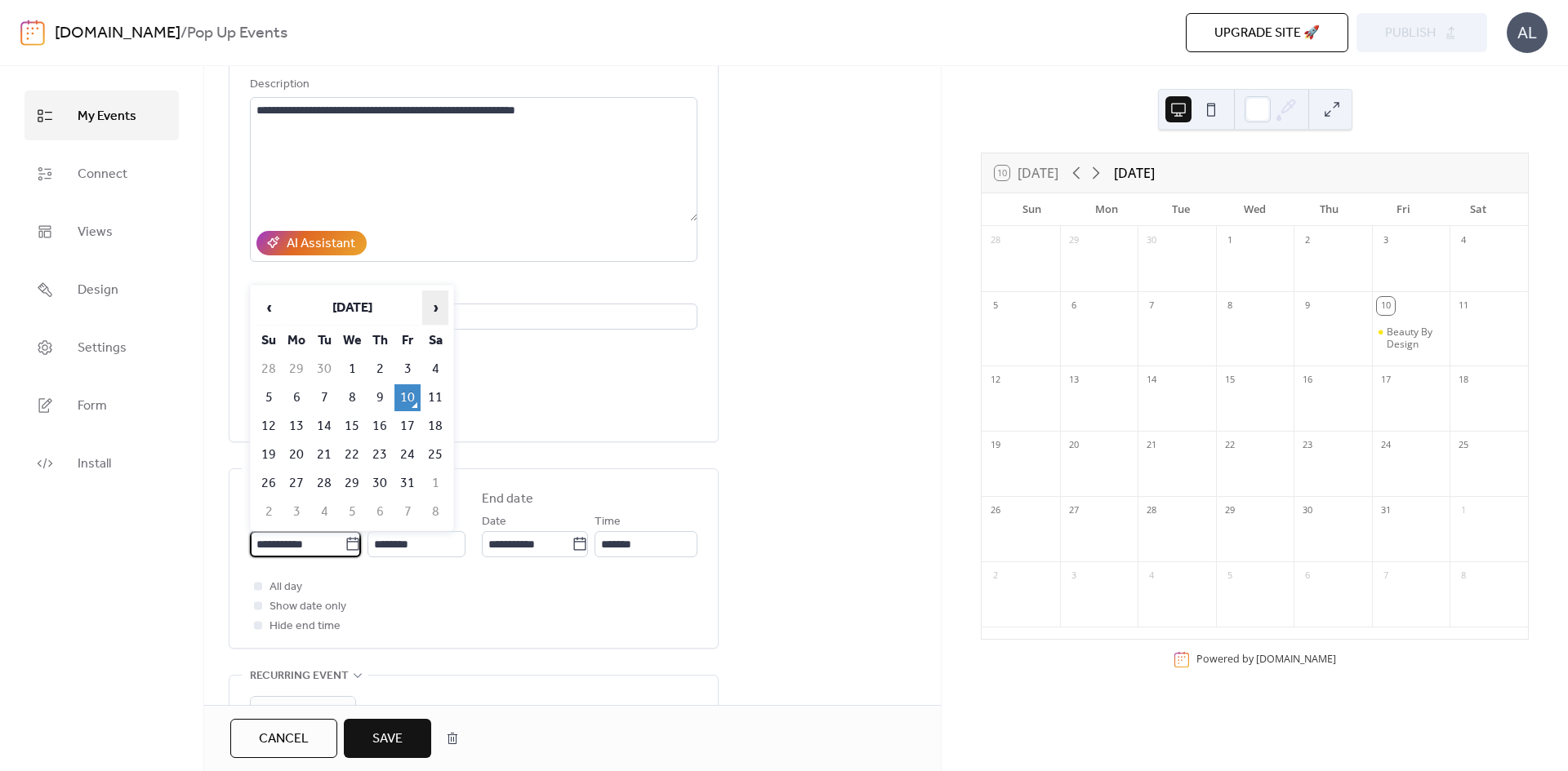
click at [437, 306] on span "›" at bounding box center [435, 307] width 25 height 32
click at [324, 433] on td "11" at bounding box center [324, 426] width 26 height 27
type input "**********"
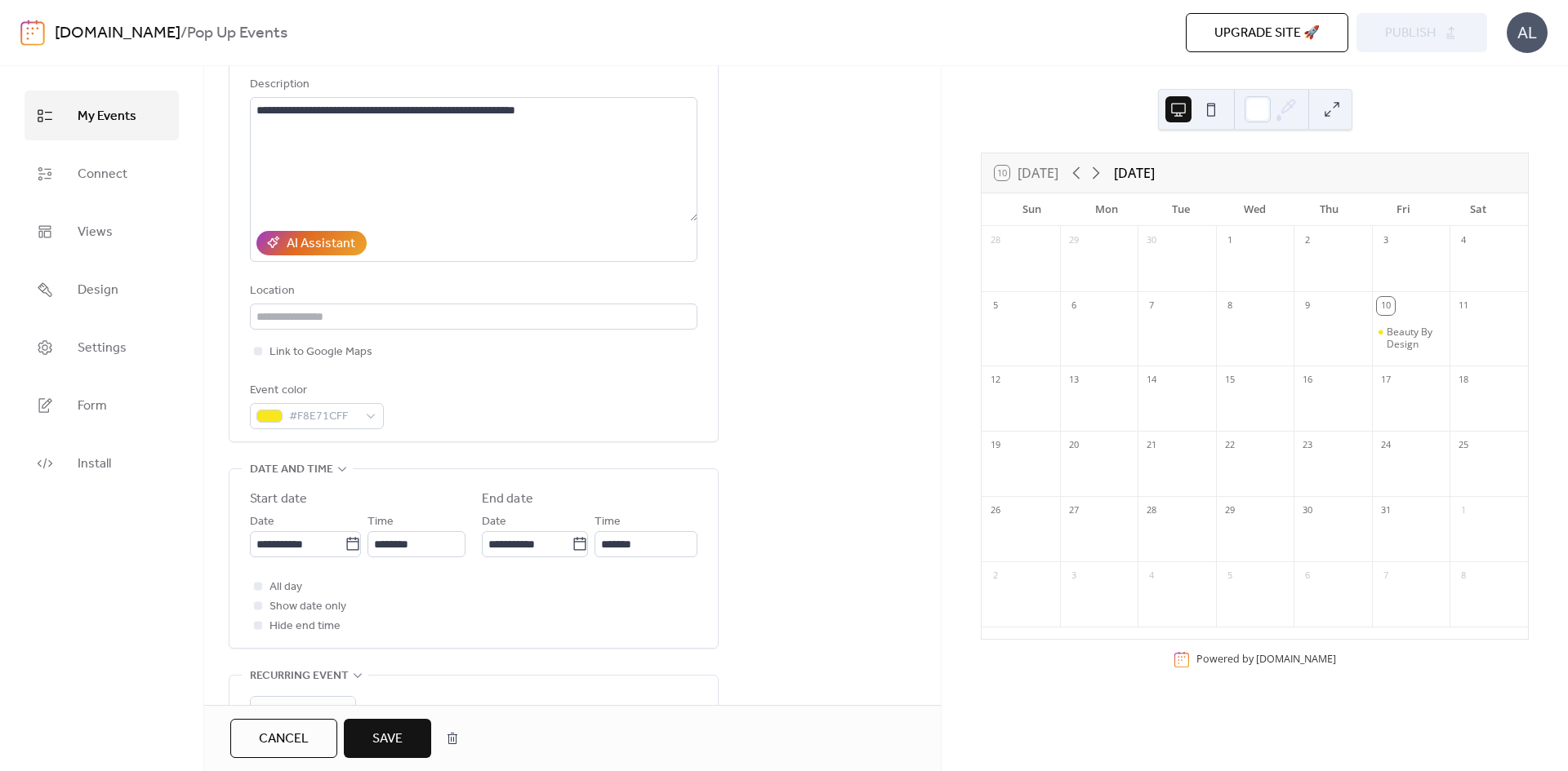
click at [379, 735] on span "Save" at bounding box center [387, 739] width 31 height 20
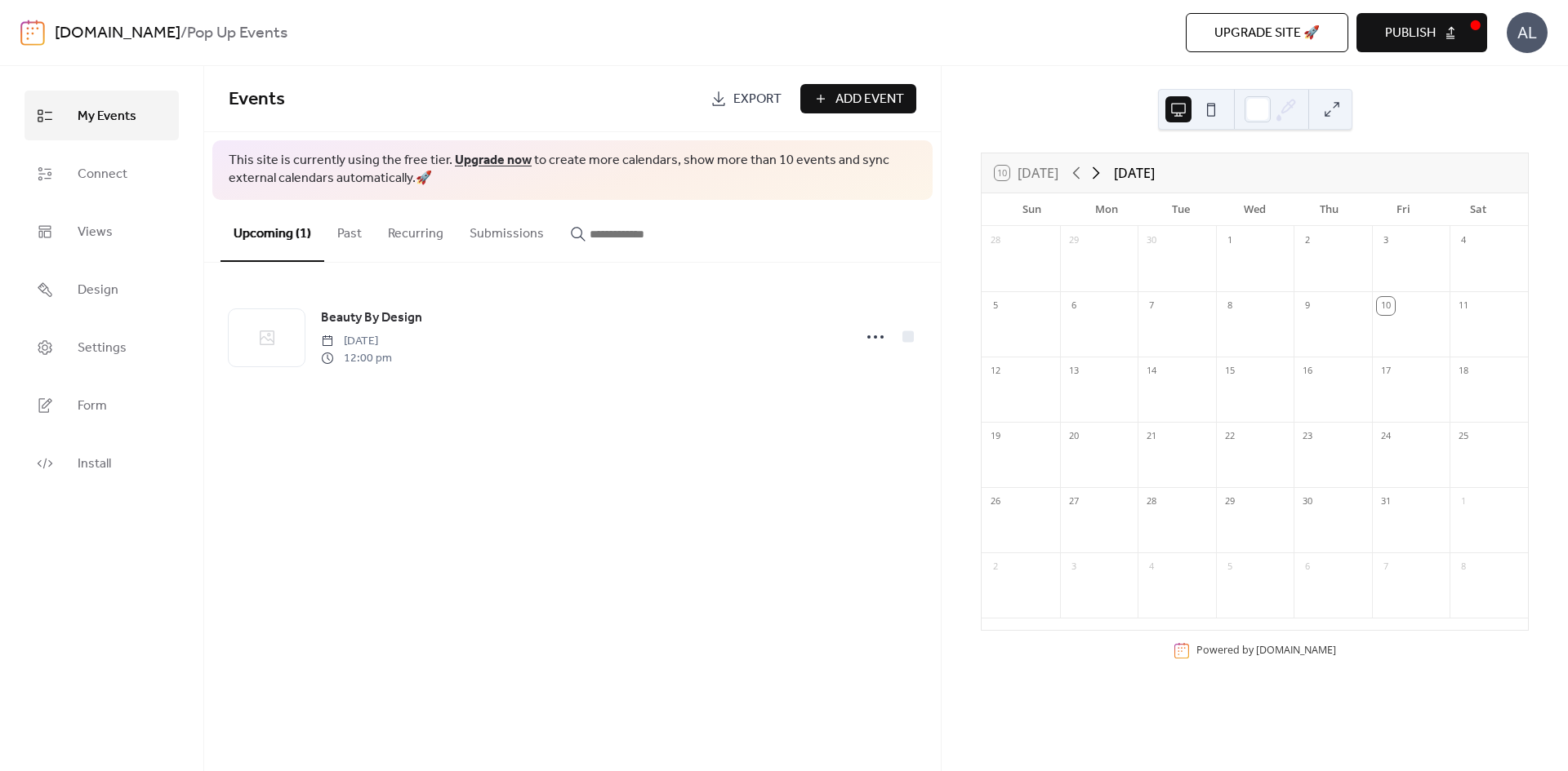
click at [1097, 177] on icon at bounding box center [1096, 173] width 8 height 12
click at [1253, 116] on div at bounding box center [1257, 109] width 26 height 26
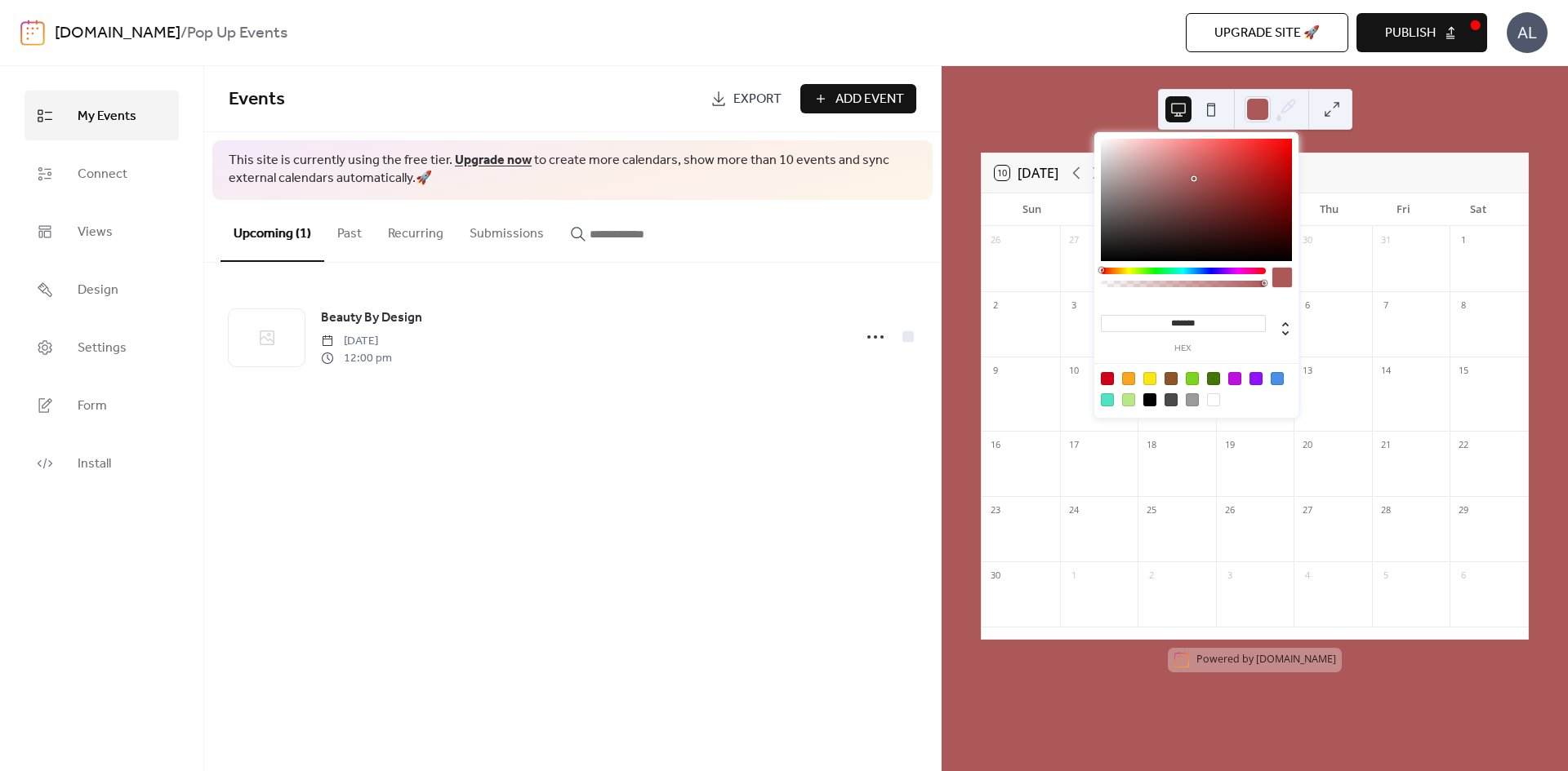
click at [1193, 179] on div at bounding box center [1196, 200] width 191 height 122
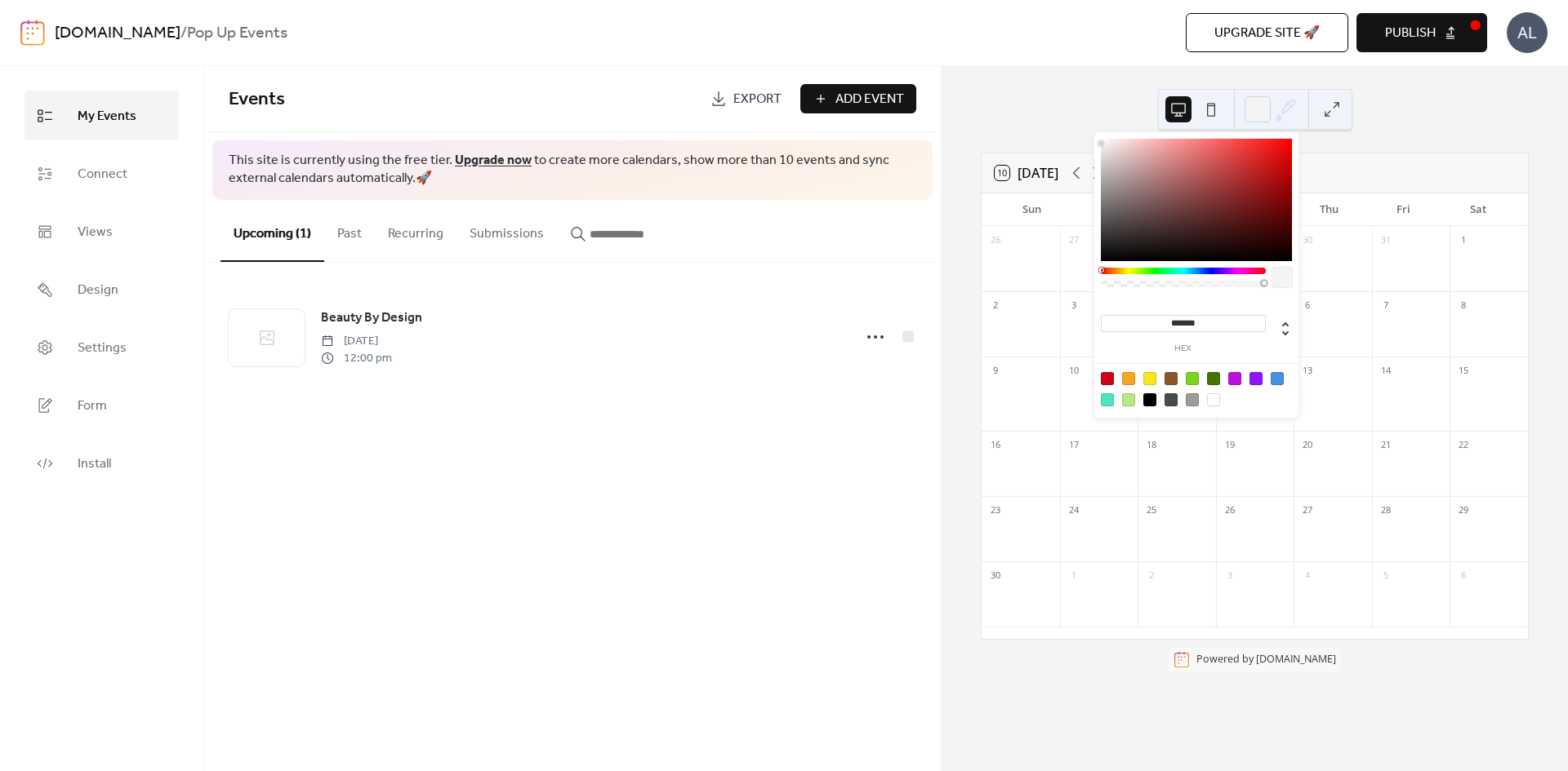
type input "*******"
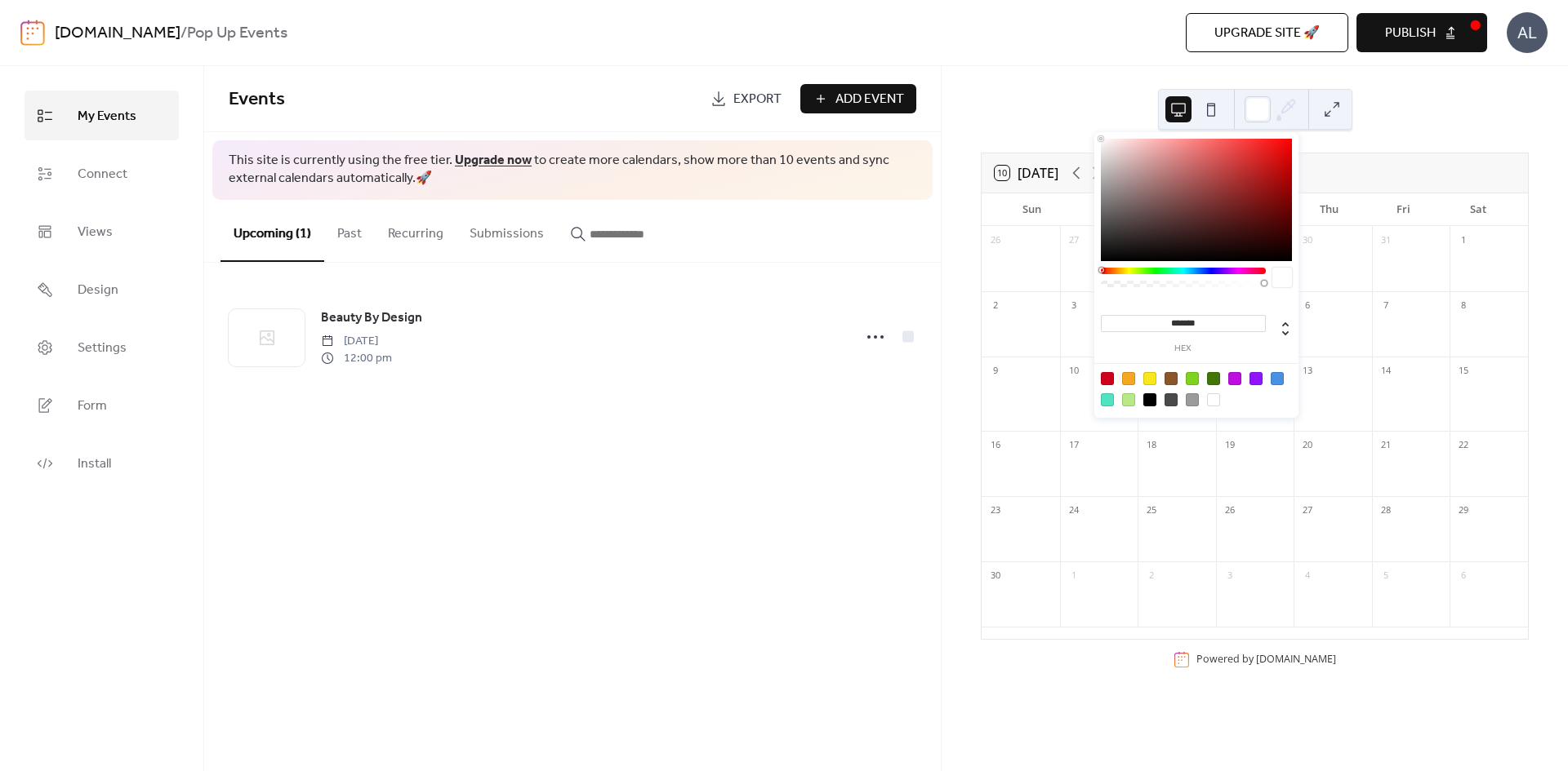
drag, startPoint x: 1140, startPoint y: 154, endPoint x: 1066, endPoint y: 110, distance: 86.1
click at [1068, 110] on body "[DOMAIN_NAME] / Pop Up Events Upgrade site 🚀 Preview Publish AL My Events Conne…" at bounding box center [784, 386] width 1568 height 771
click at [1040, 90] on div "10 [DATE] [DATE] Sun Mon Tue Wed Thu Fri Sat 26 27 28 29 30 31 1 2 3 4 5 6 7 8 …" at bounding box center [1254, 419] width 626 height 706
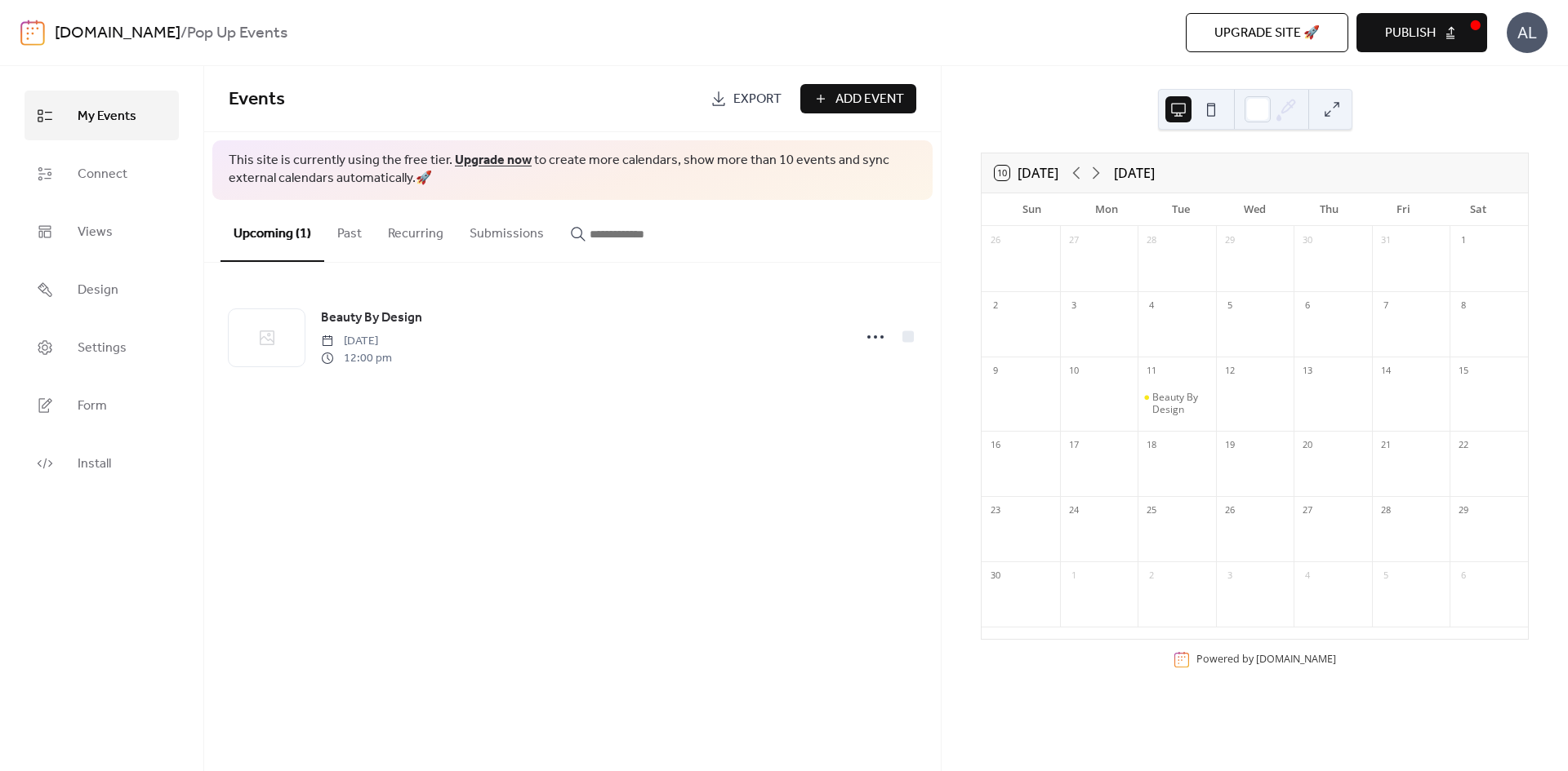
click at [1210, 115] on button at bounding box center [1210, 109] width 26 height 26
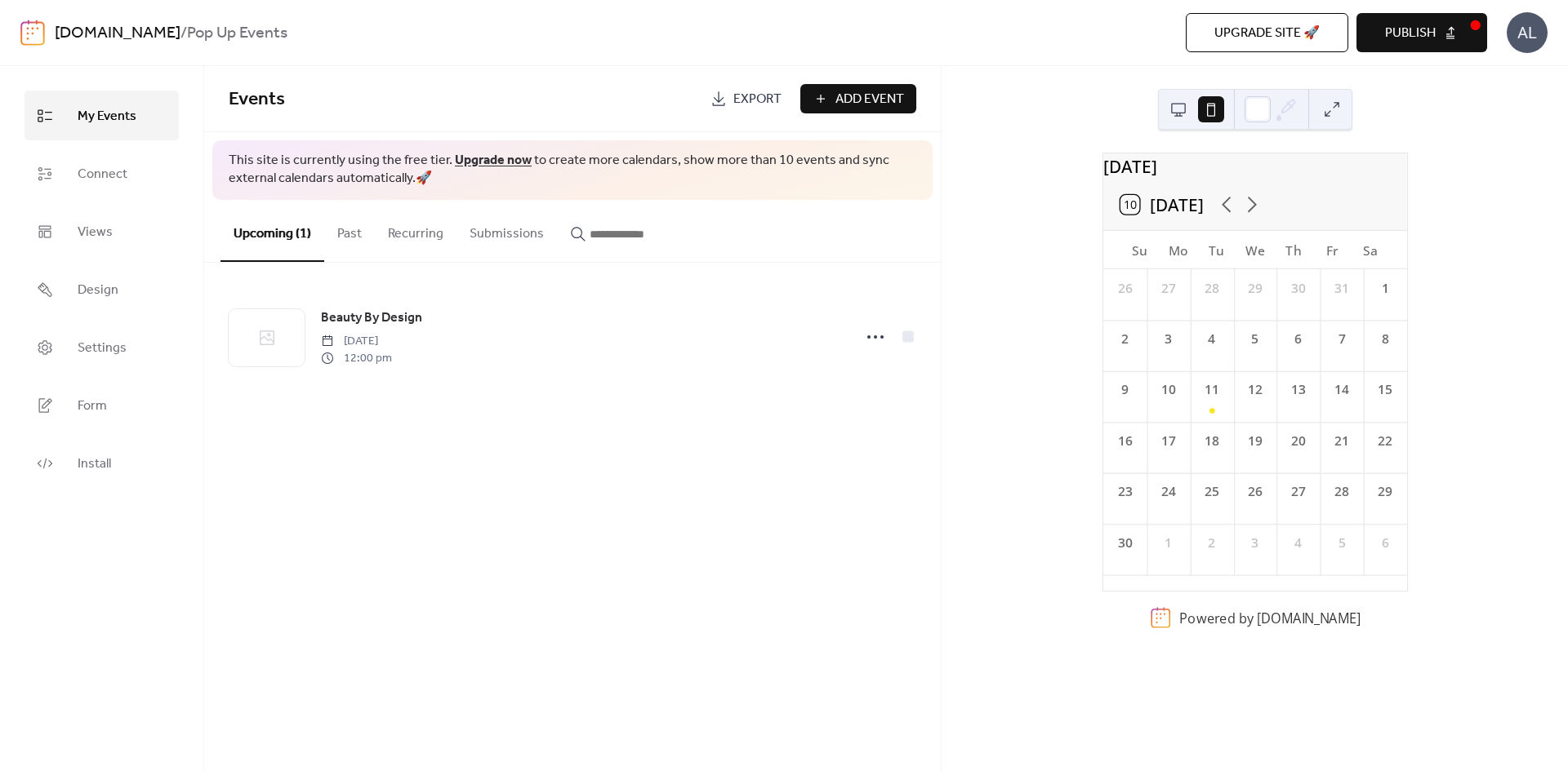
click at [1183, 116] on button at bounding box center [1178, 109] width 26 height 26
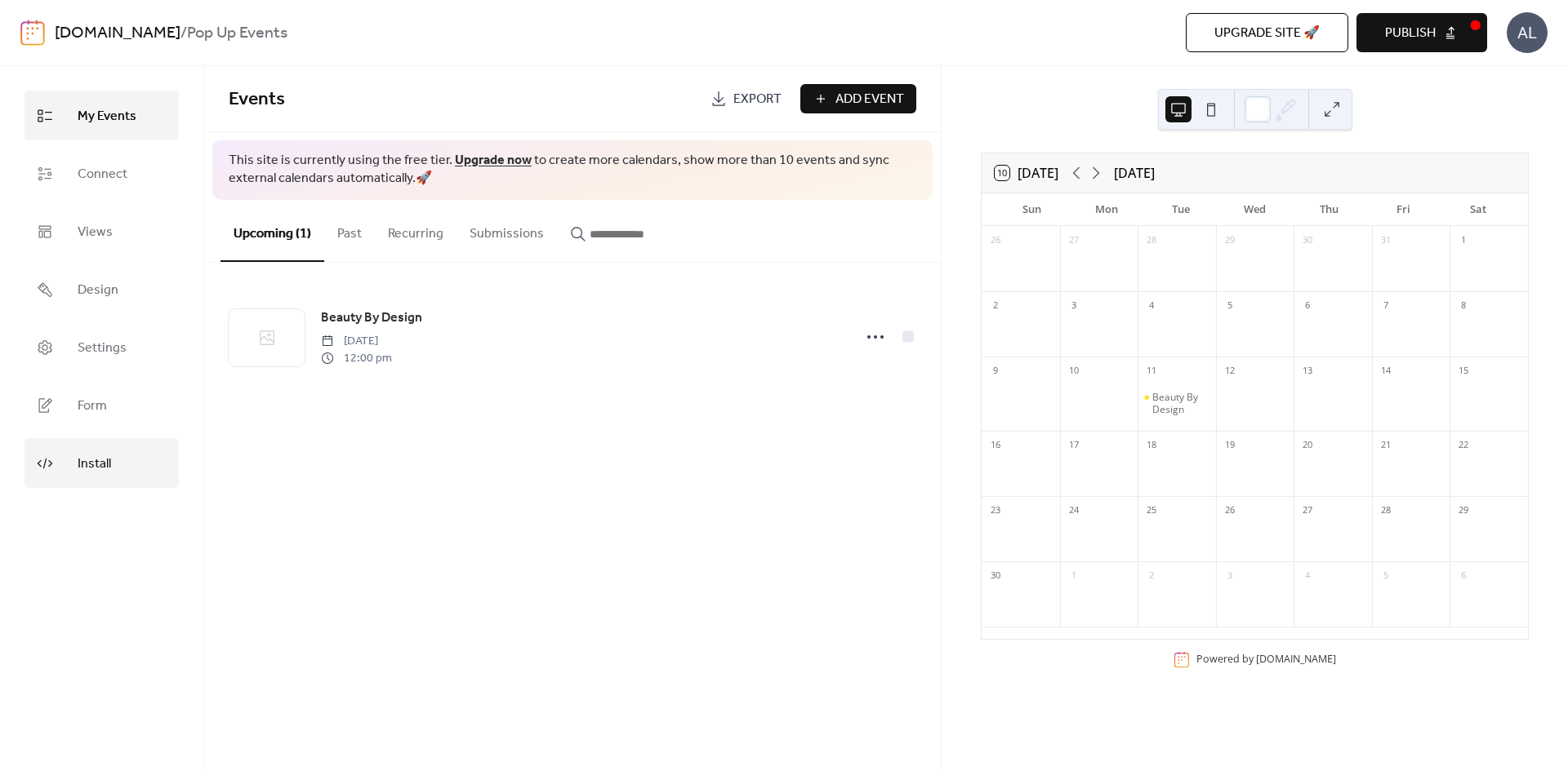
click at [112, 467] on link "Install" at bounding box center [102, 463] width 155 height 50
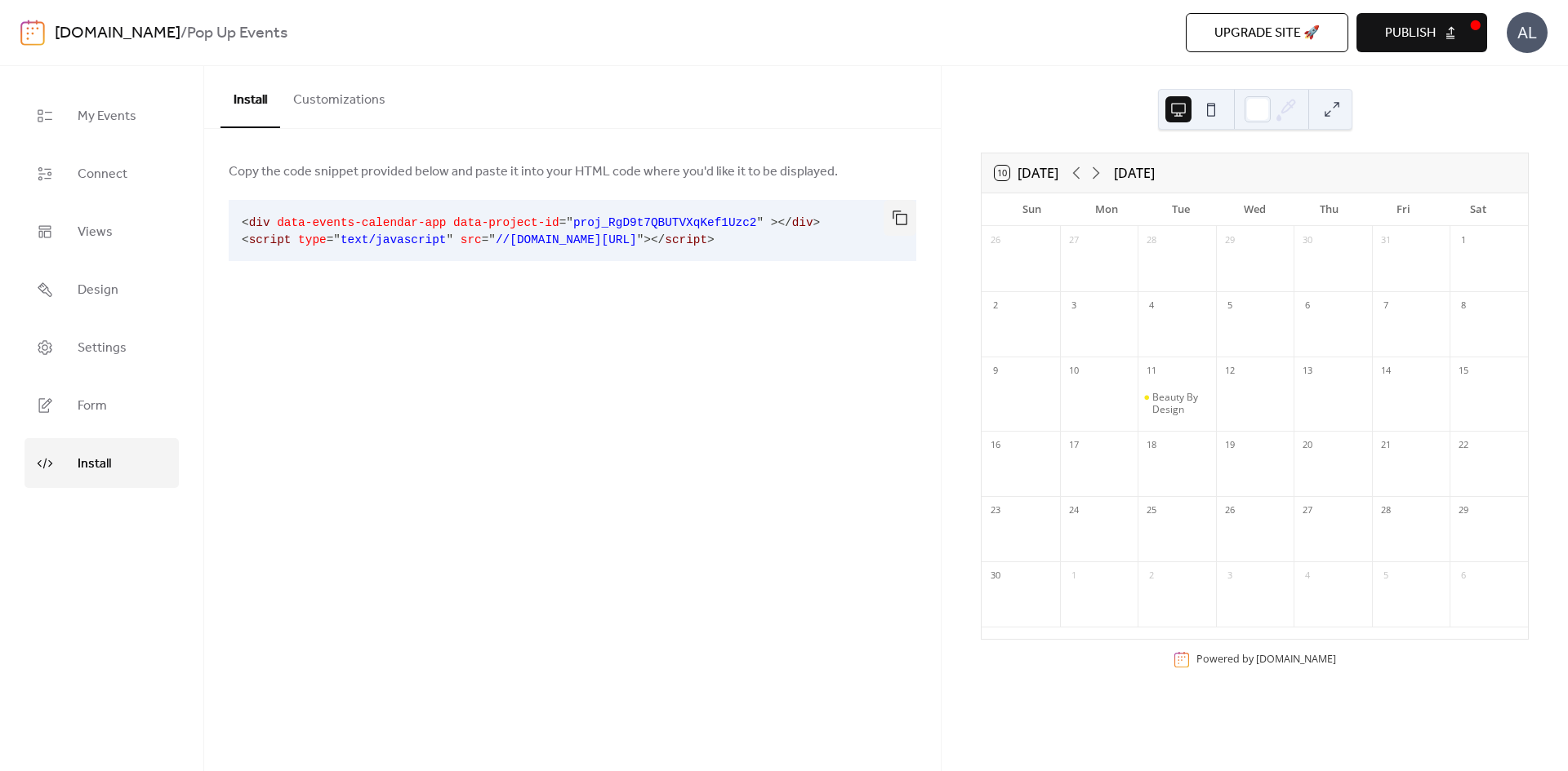
click at [347, 101] on button "Customizations" at bounding box center [339, 96] width 118 height 60
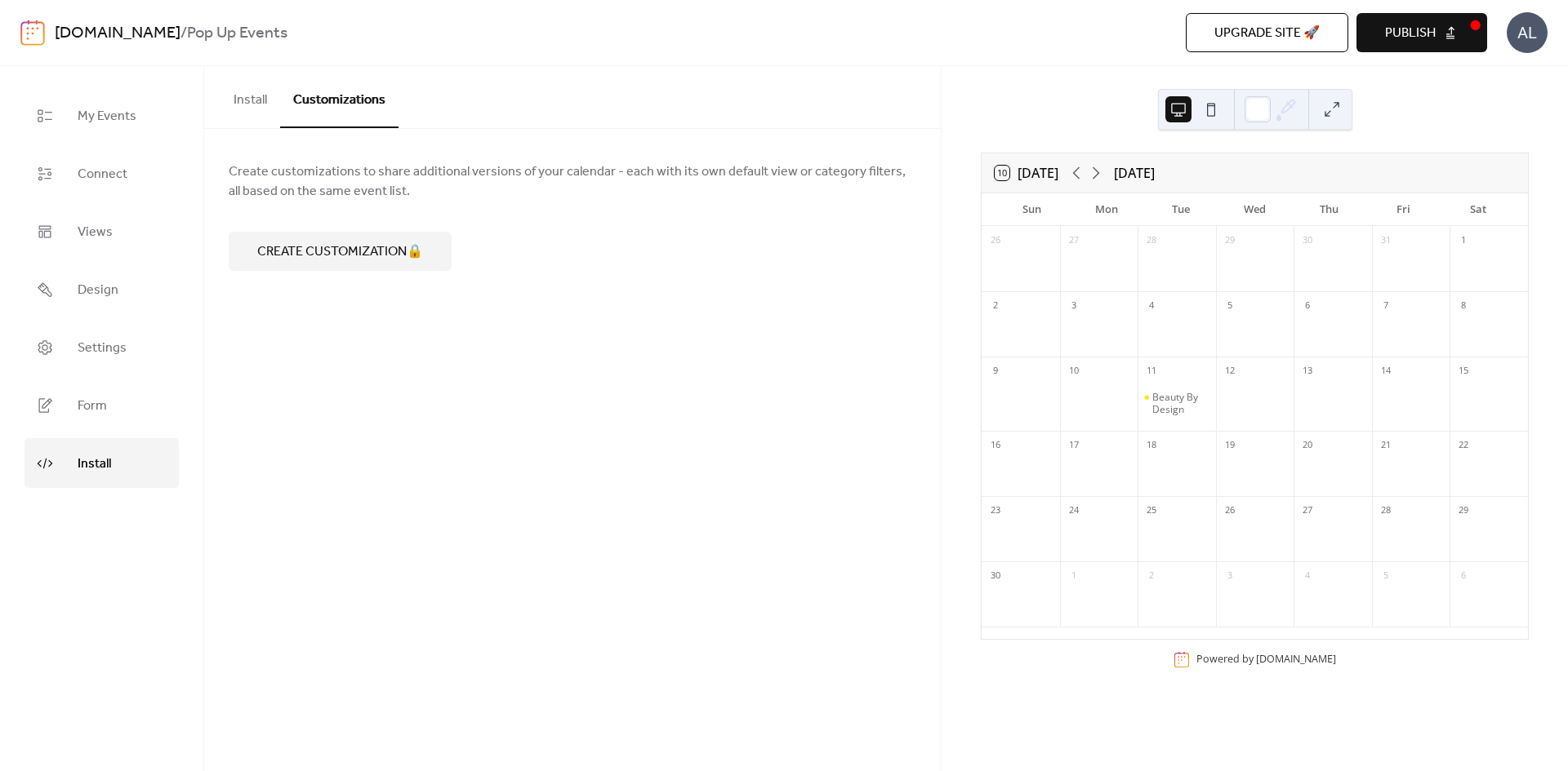
click at [254, 105] on button "Install" at bounding box center [251, 96] width 59 height 60
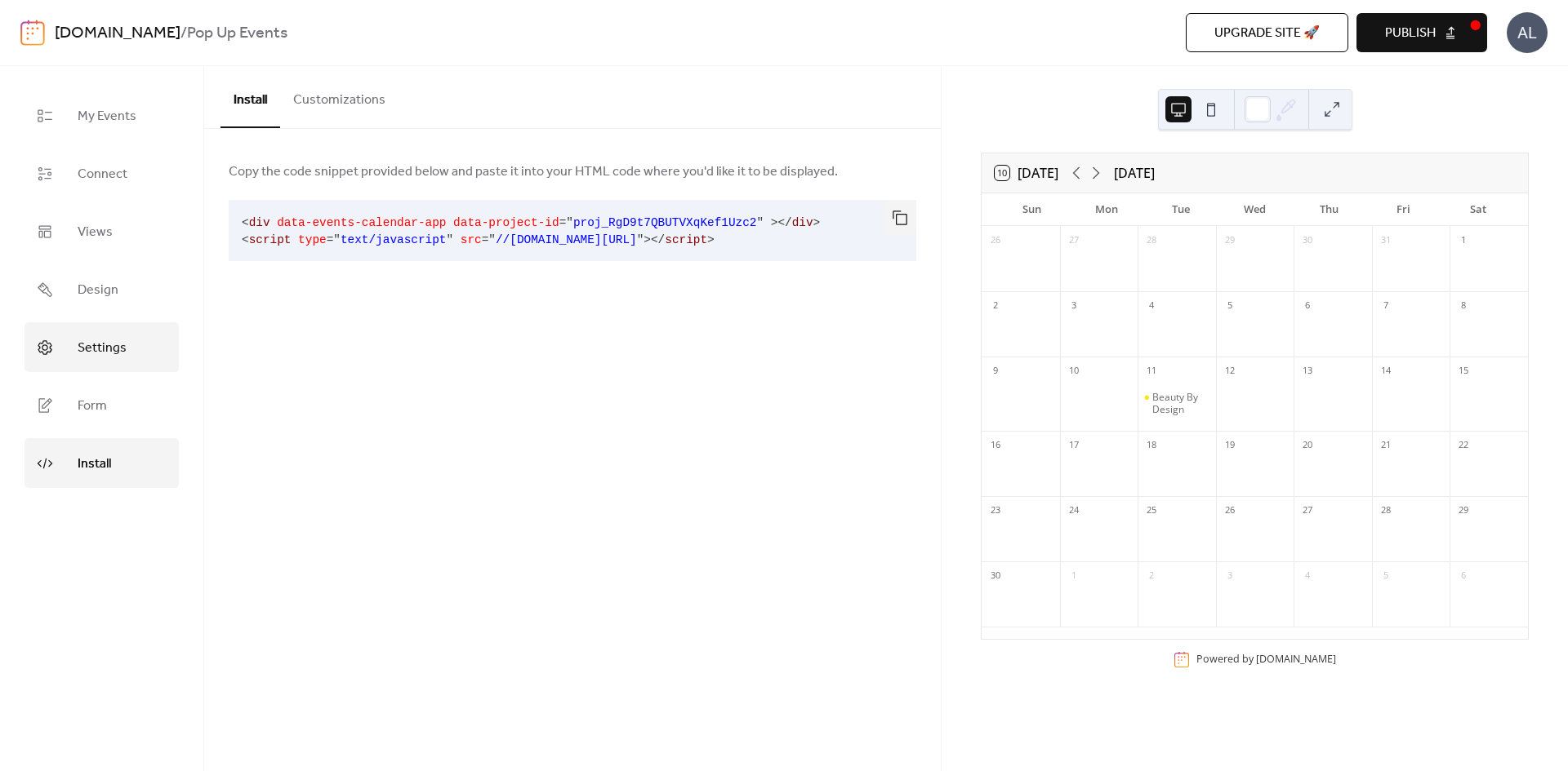
click at [96, 368] on link "Settings" at bounding box center [102, 347] width 155 height 50
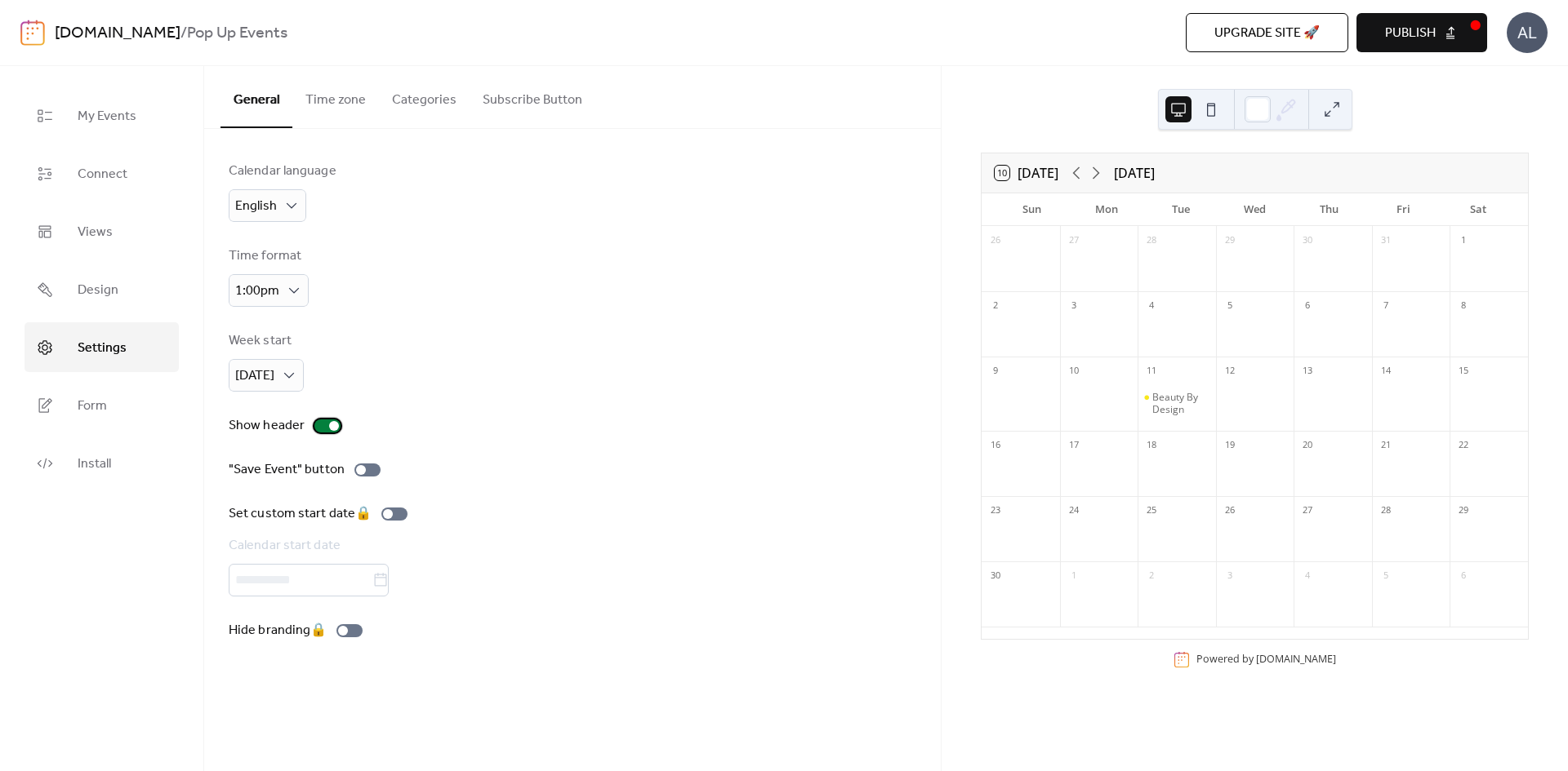
click at [334, 429] on div at bounding box center [334, 426] width 10 height 10
click at [319, 429] on div at bounding box center [321, 426] width 10 height 10
click at [68, 300] on link "Design" at bounding box center [102, 289] width 155 height 50
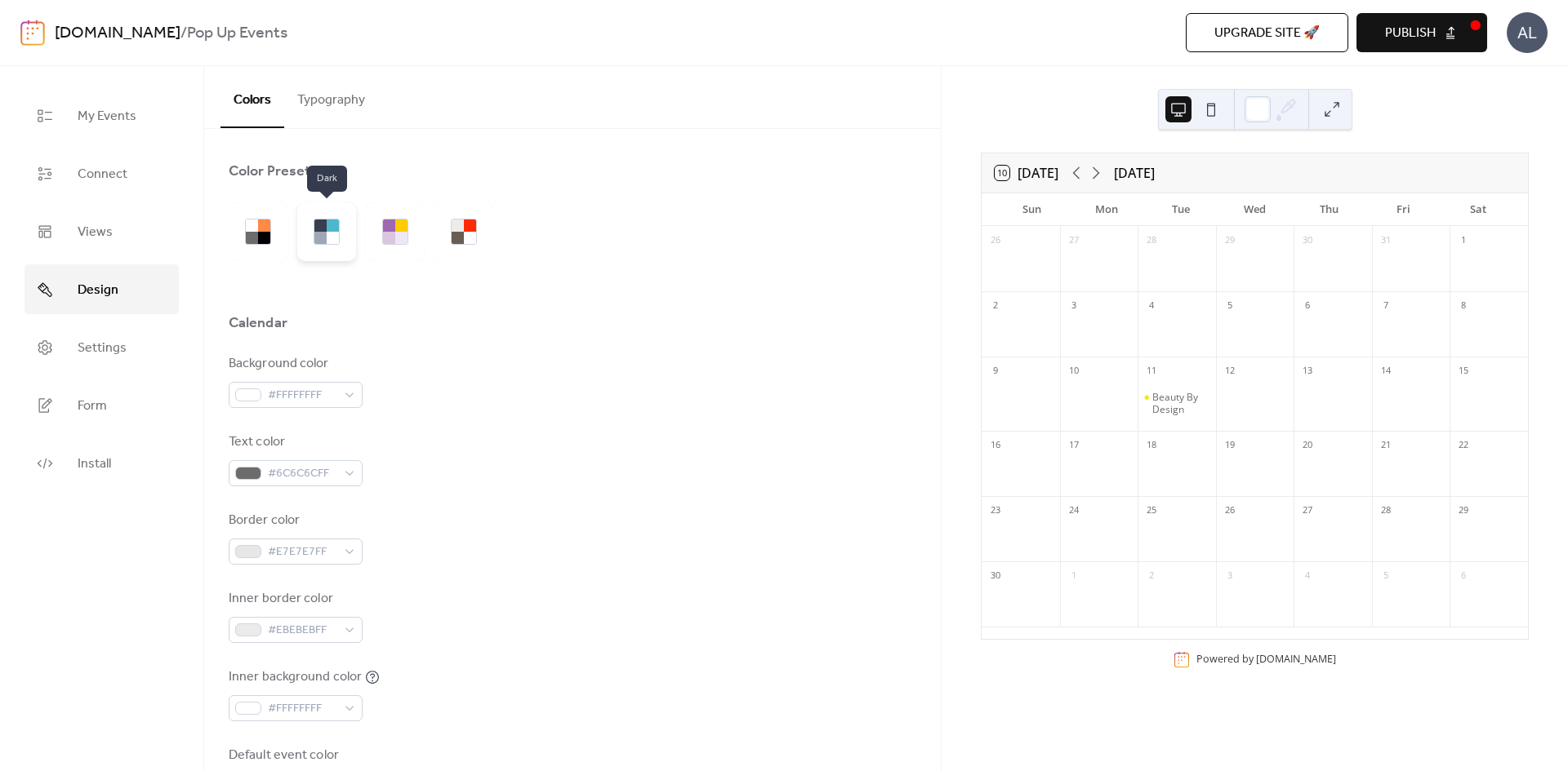
click at [331, 246] on div at bounding box center [326, 231] width 59 height 59
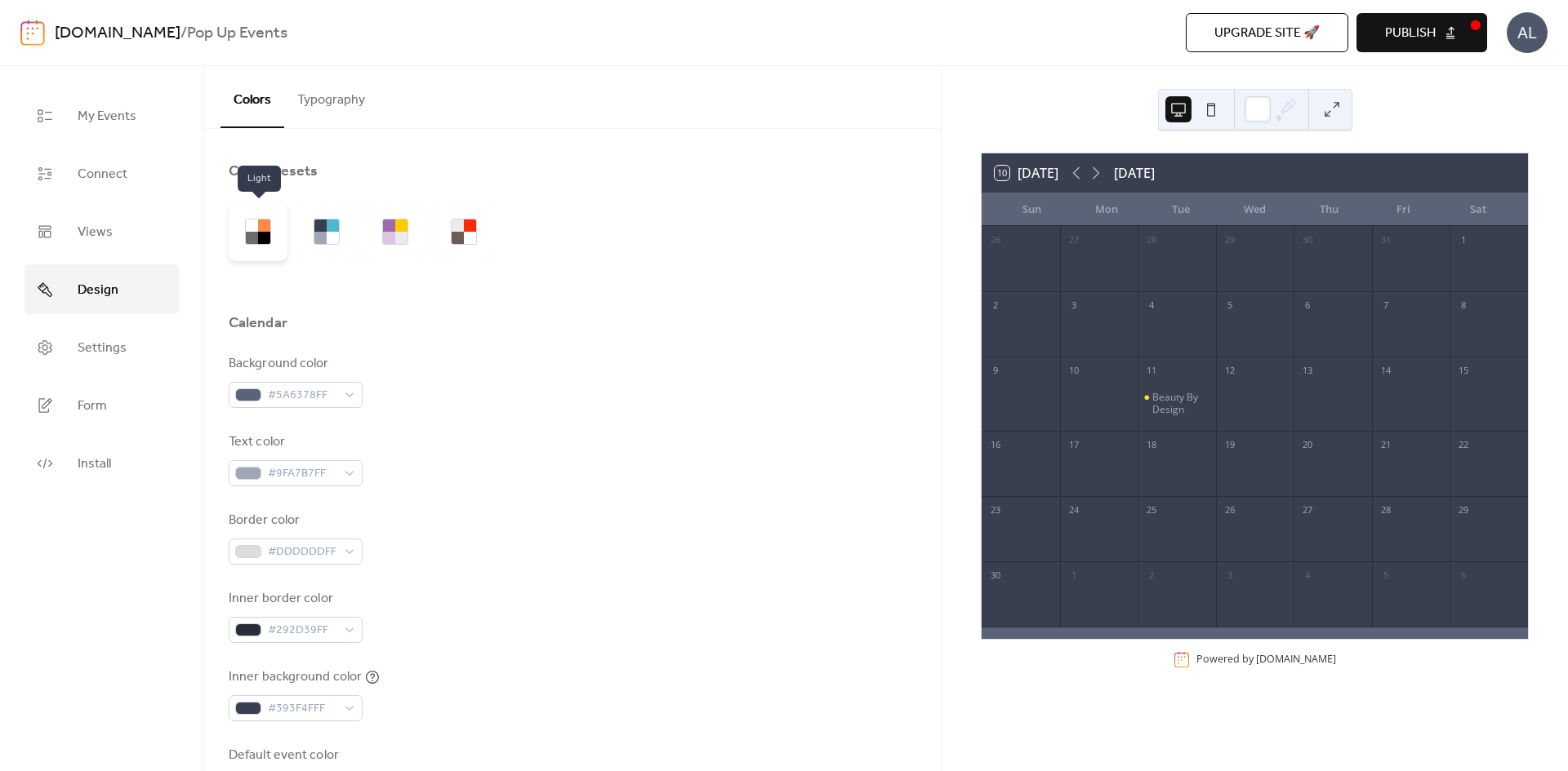
click at [262, 240] on div at bounding box center [264, 238] width 12 height 12
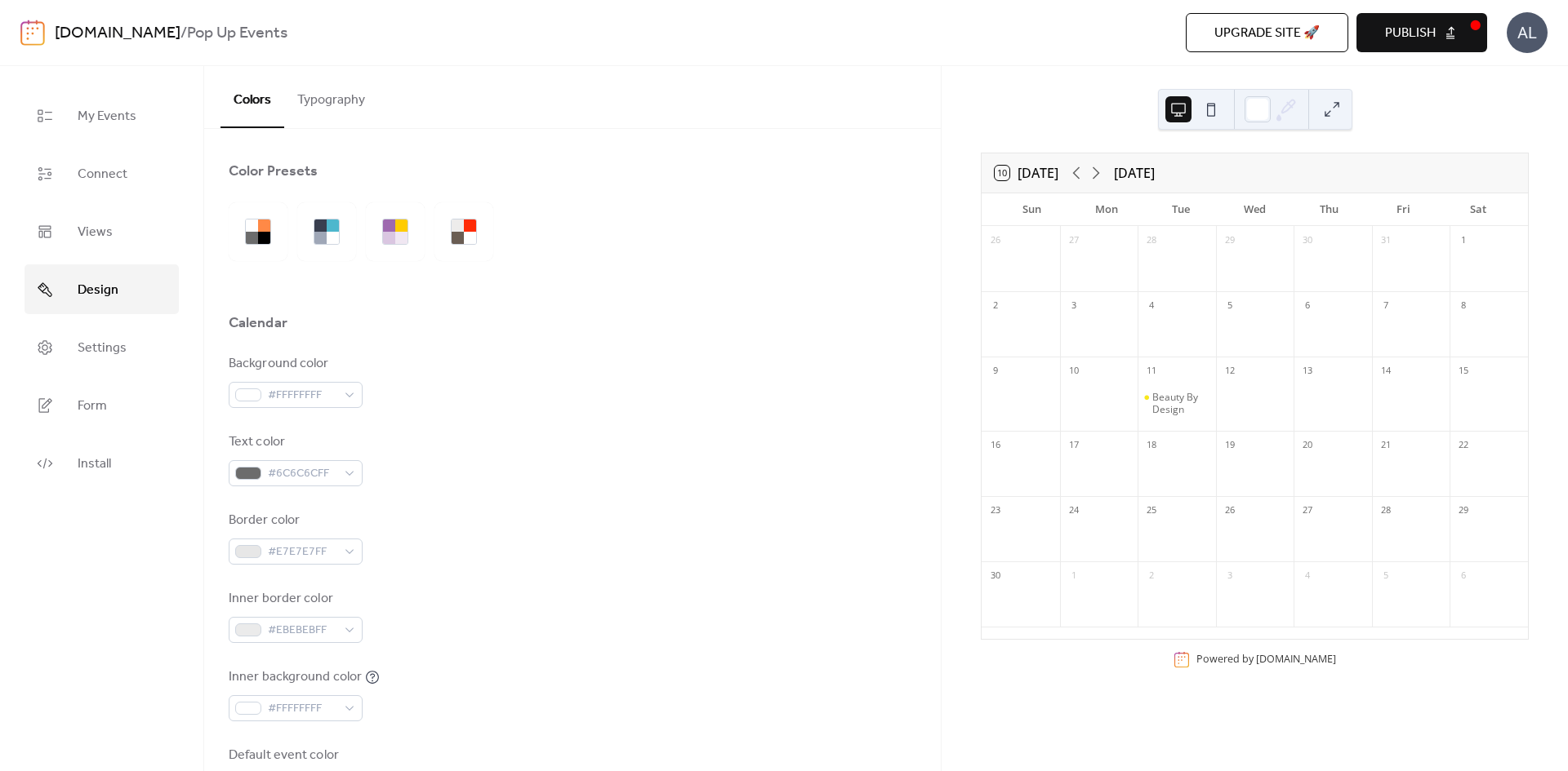
click at [584, 400] on div "Background color #FFFFFFFF" at bounding box center [572, 380] width 687 height 53
click at [123, 239] on link "Views" at bounding box center [102, 231] width 155 height 50
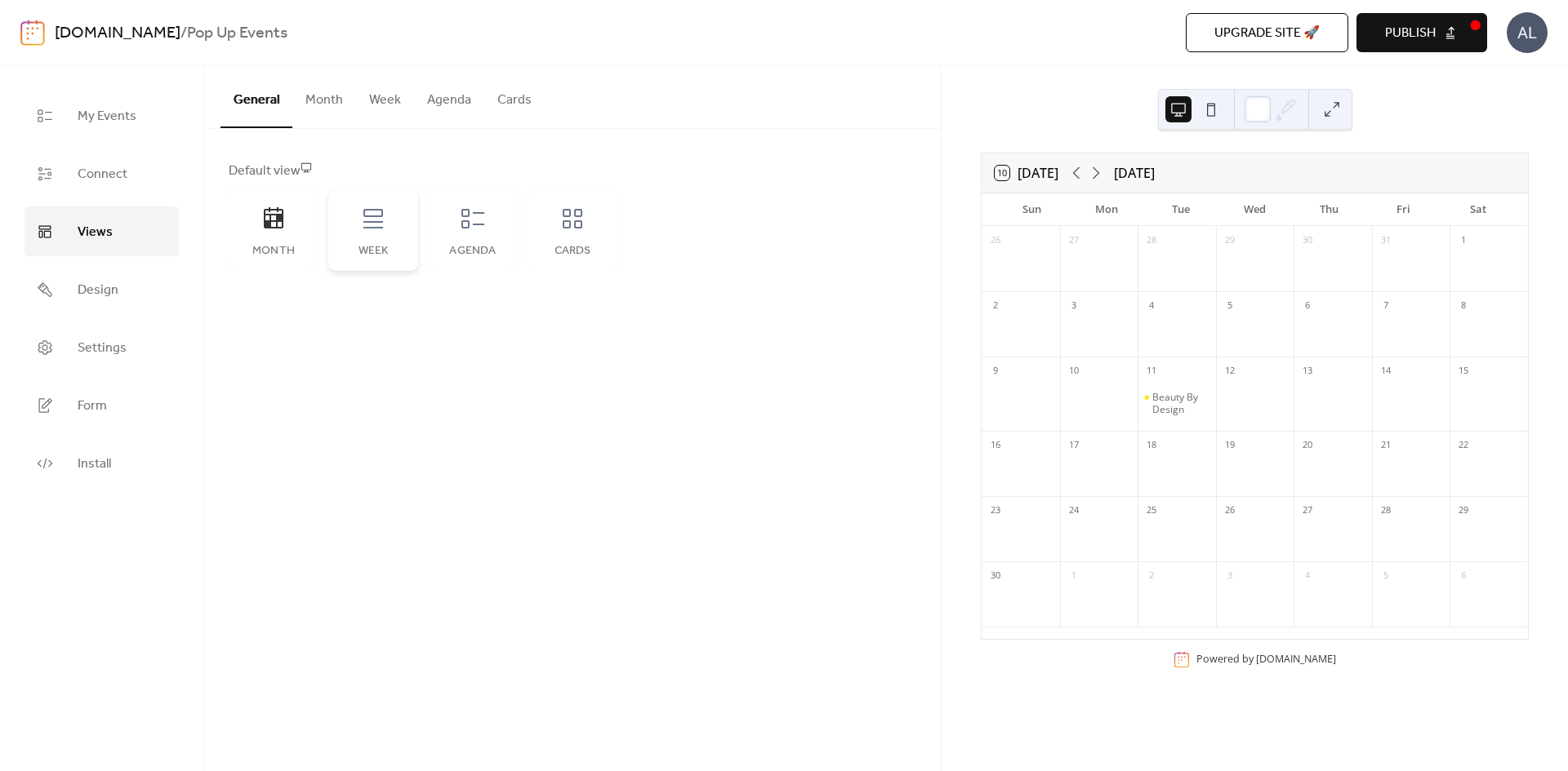
click at [380, 247] on div "Week" at bounding box center [373, 250] width 57 height 13
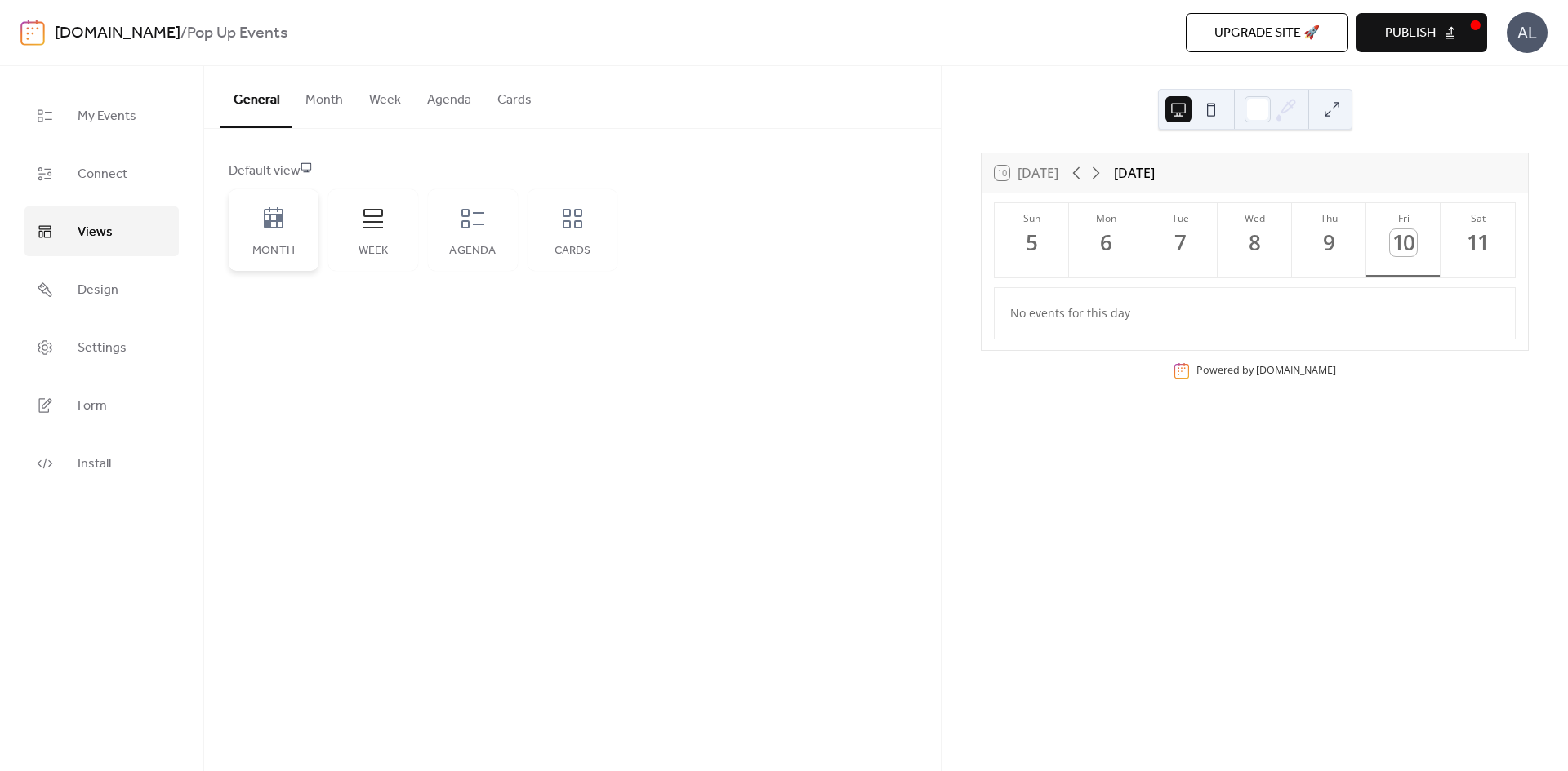
click at [316, 245] on div "Month" at bounding box center [274, 230] width 90 height 82
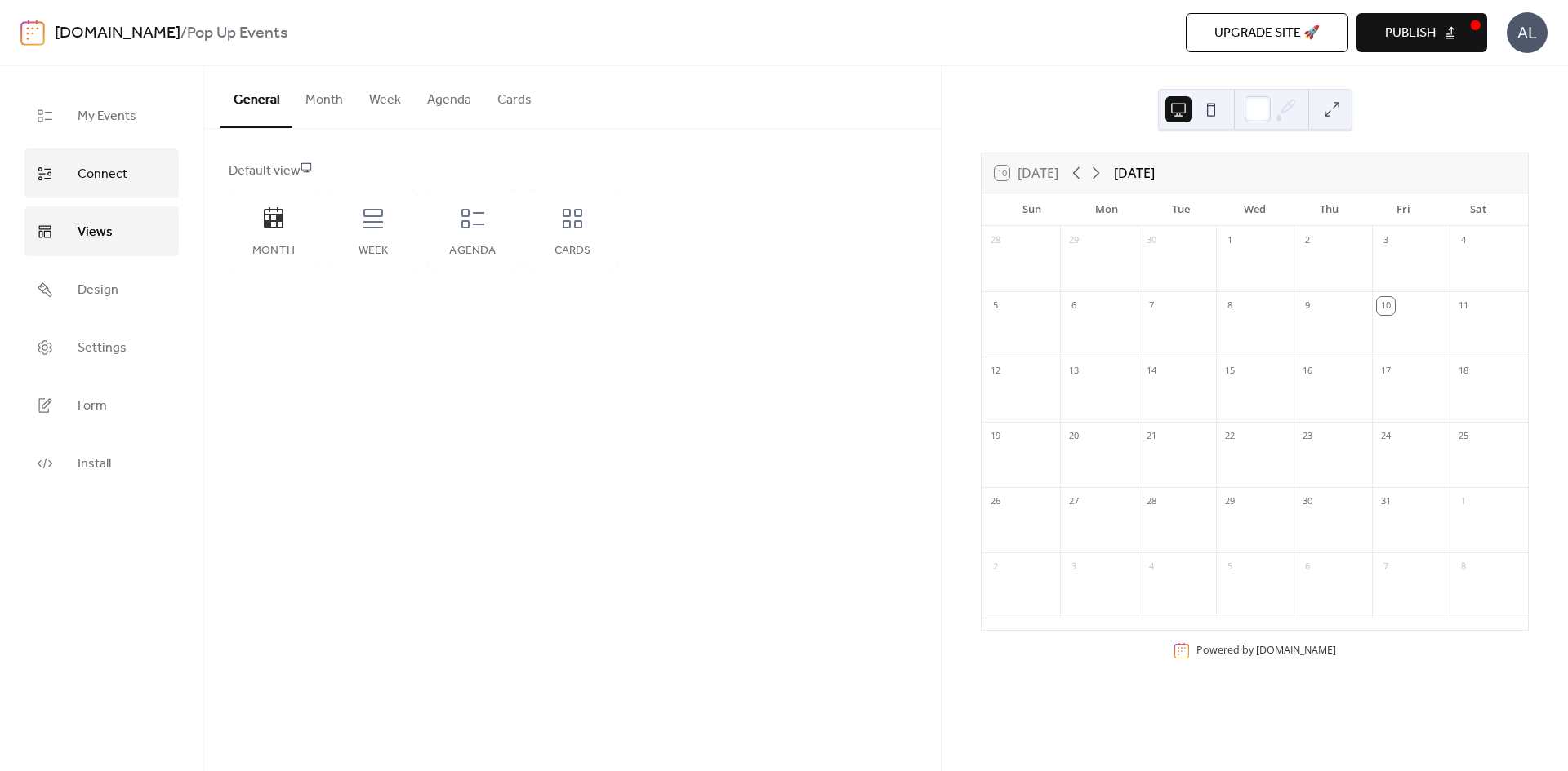
click at [106, 183] on span "Connect" at bounding box center [102, 174] width 50 height 25
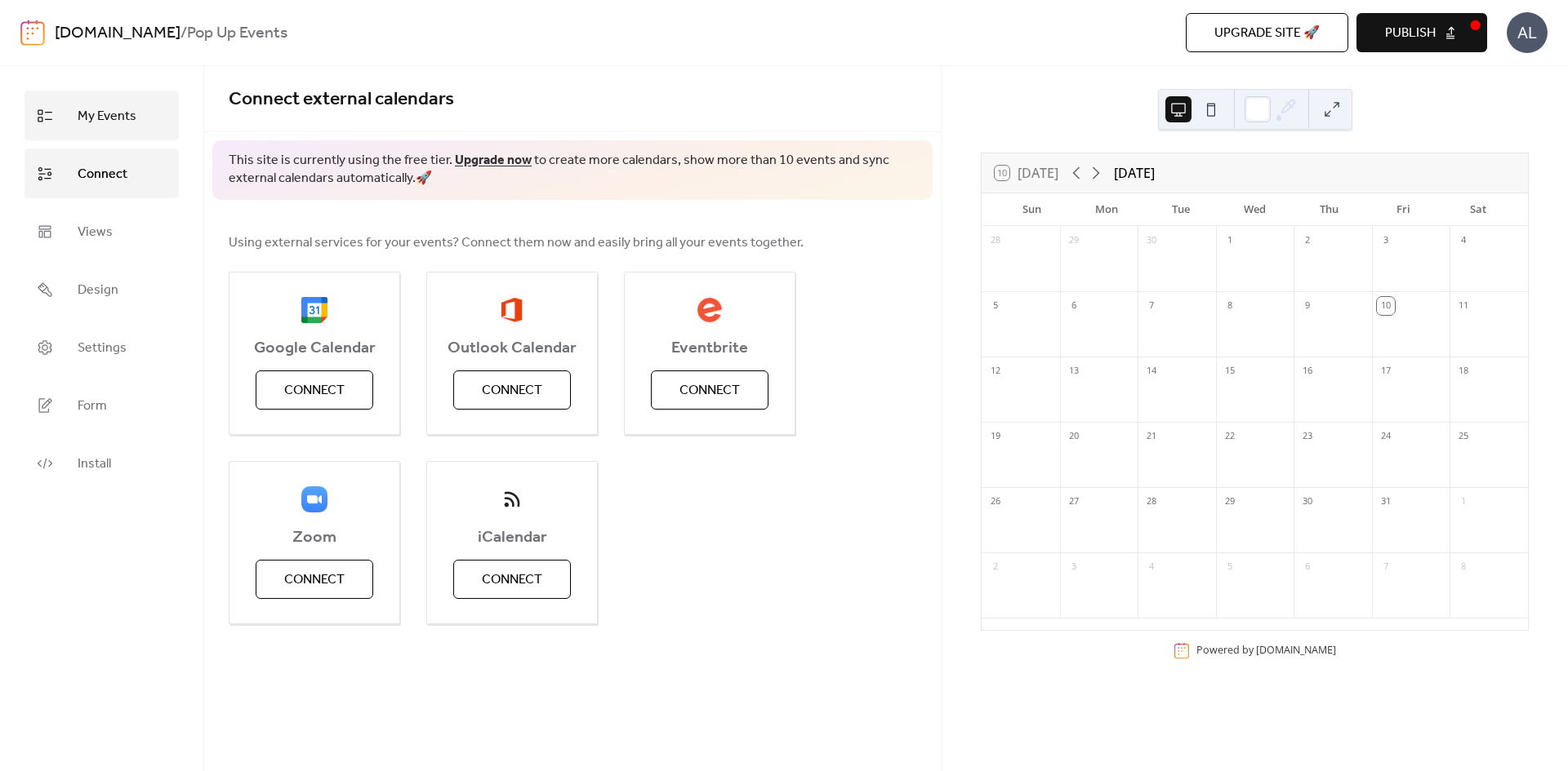
click at [104, 126] on span "My Events" at bounding box center [106, 116] width 59 height 25
